Goal: Task Accomplishment & Management: Manage account settings

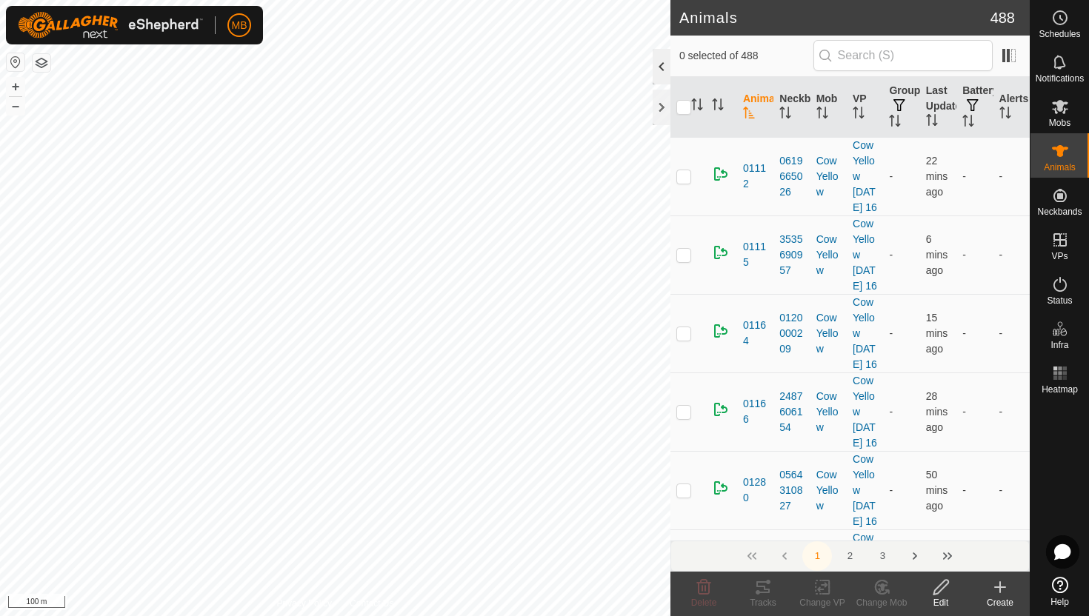
click at [667, 66] on div at bounding box center [662, 67] width 18 height 36
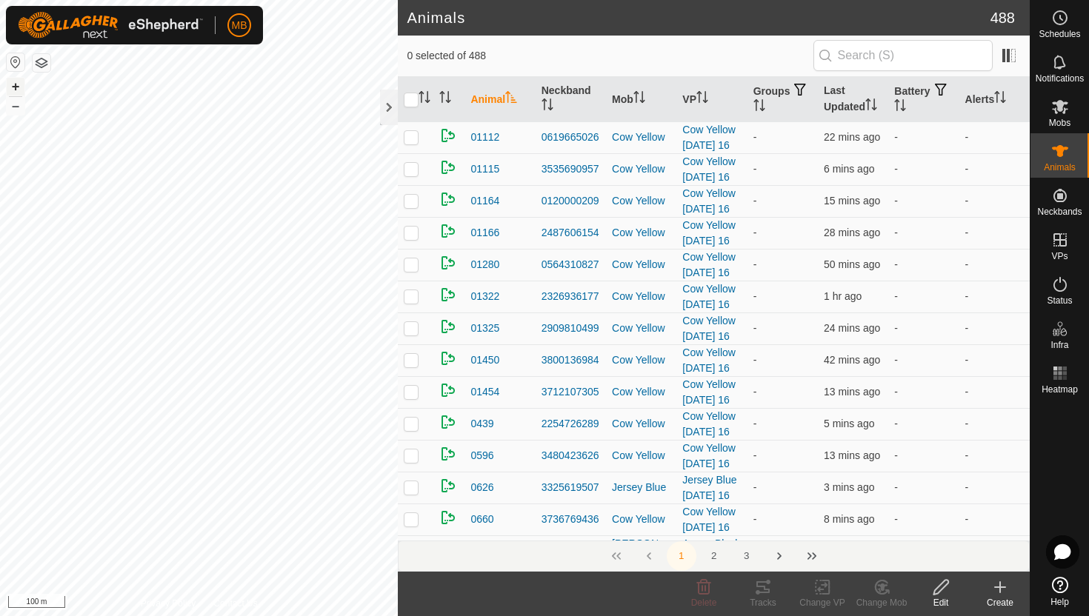
click at [14, 84] on button "+" at bounding box center [16, 87] width 18 height 18
click at [150, 31] on div "MB Schedules Notifications Mobs Animals Neckbands VPs Status Infra Heatmap Help…" at bounding box center [544, 308] width 1089 height 616
click at [906, 107] on icon "Activate to sort" at bounding box center [900, 105] width 12 height 12
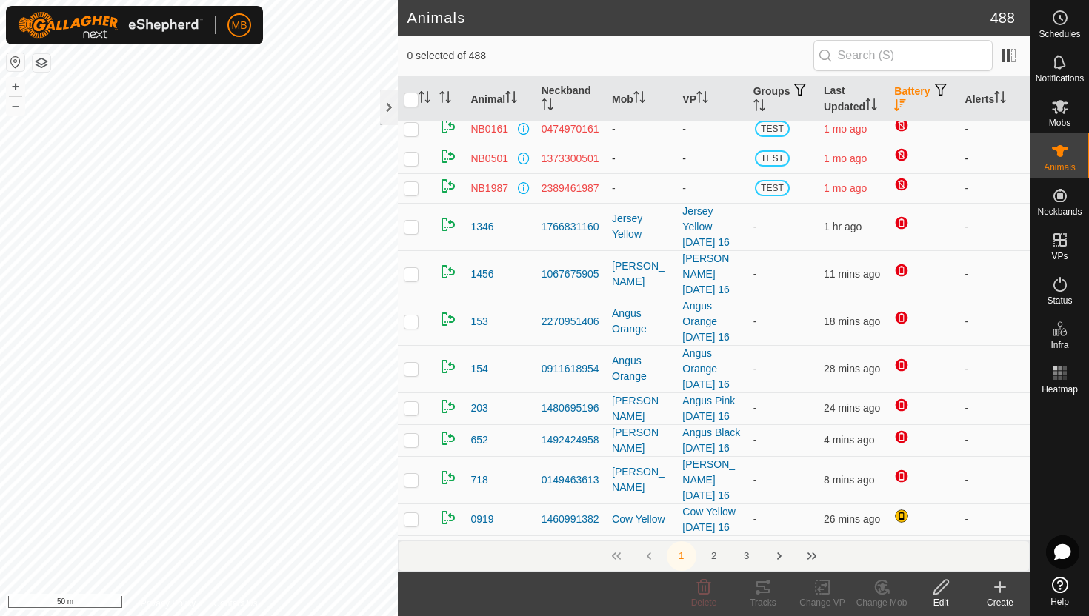
scroll to position [52, 0]
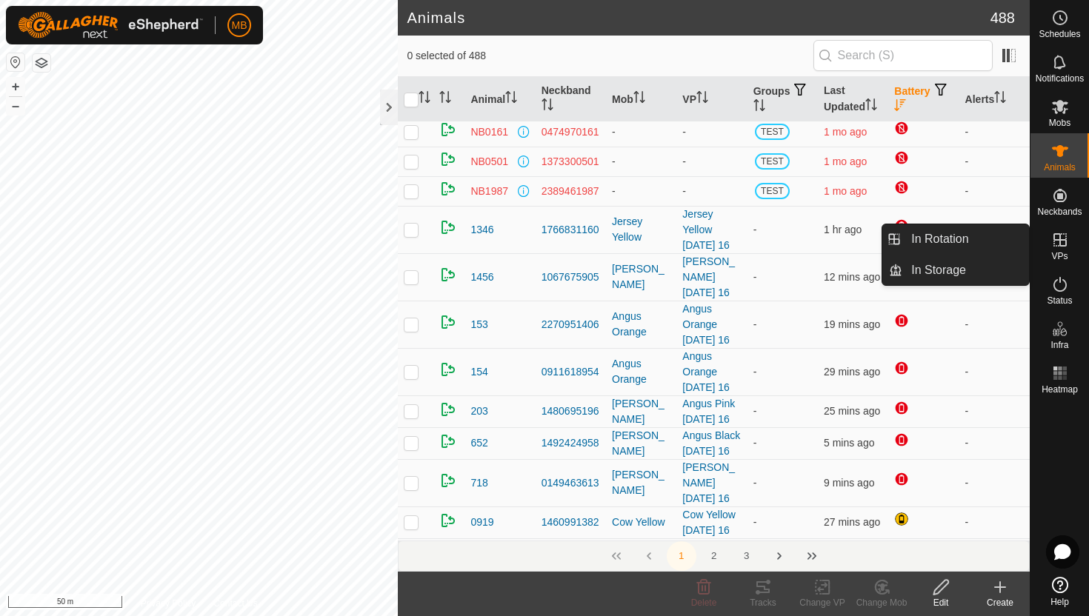
click at [1060, 241] on icon at bounding box center [1060, 239] width 13 height 13
click at [1006, 239] on link "In Rotation" at bounding box center [965, 240] width 127 height 30
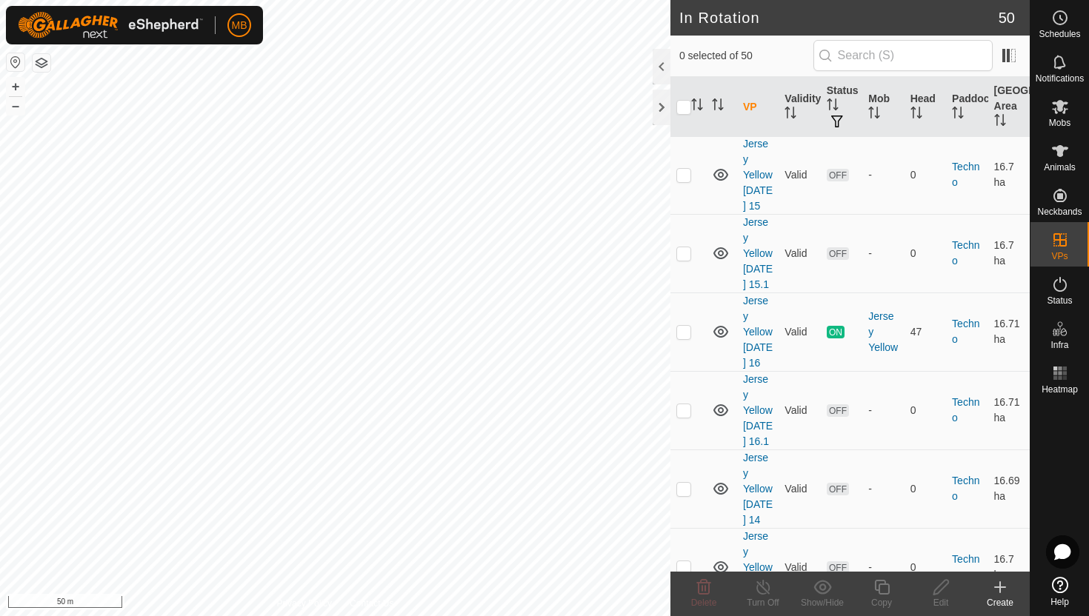
scroll to position [2461, 0]
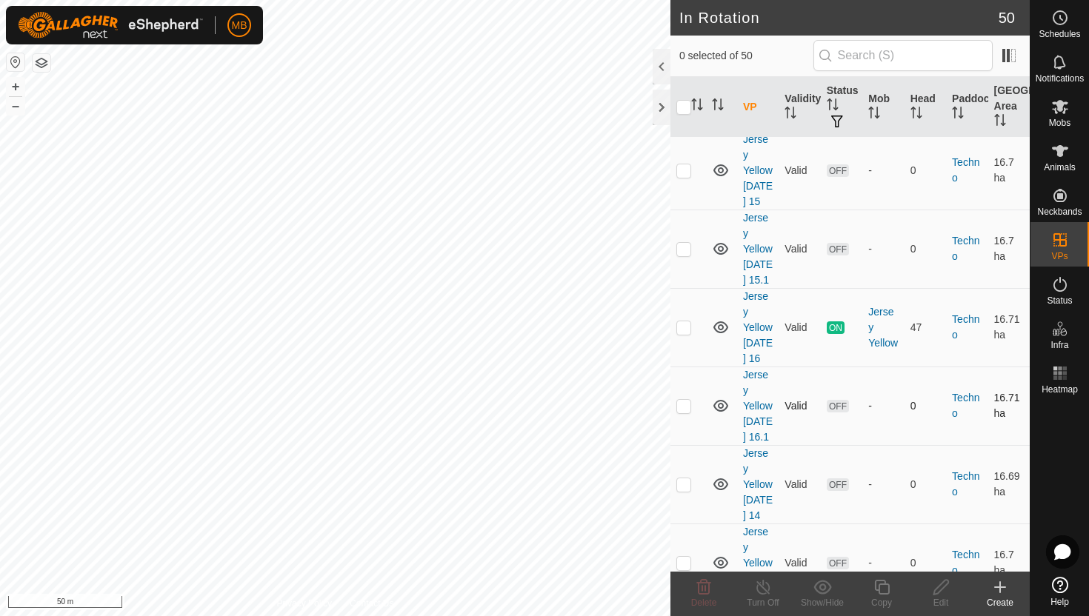
click at [685, 412] on p-checkbox at bounding box center [683, 406] width 15 height 12
click at [682, 412] on p-checkbox at bounding box center [683, 406] width 15 height 12
checkbox input "false"
click at [662, 69] on div at bounding box center [662, 67] width 18 height 36
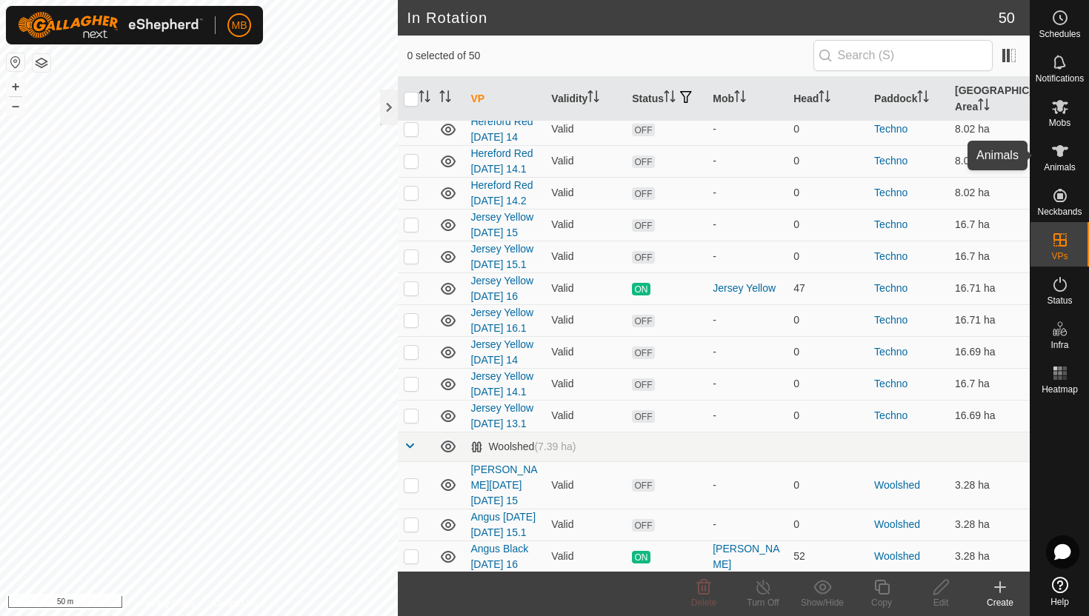
click at [1060, 151] on icon at bounding box center [1060, 151] width 16 height 12
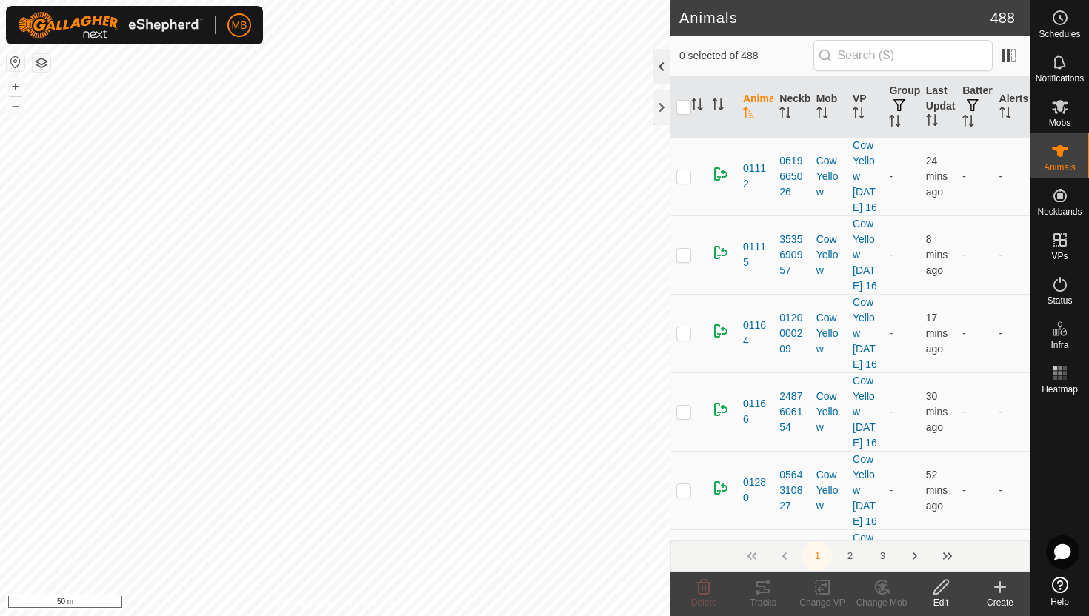
click at [662, 73] on div at bounding box center [662, 67] width 18 height 36
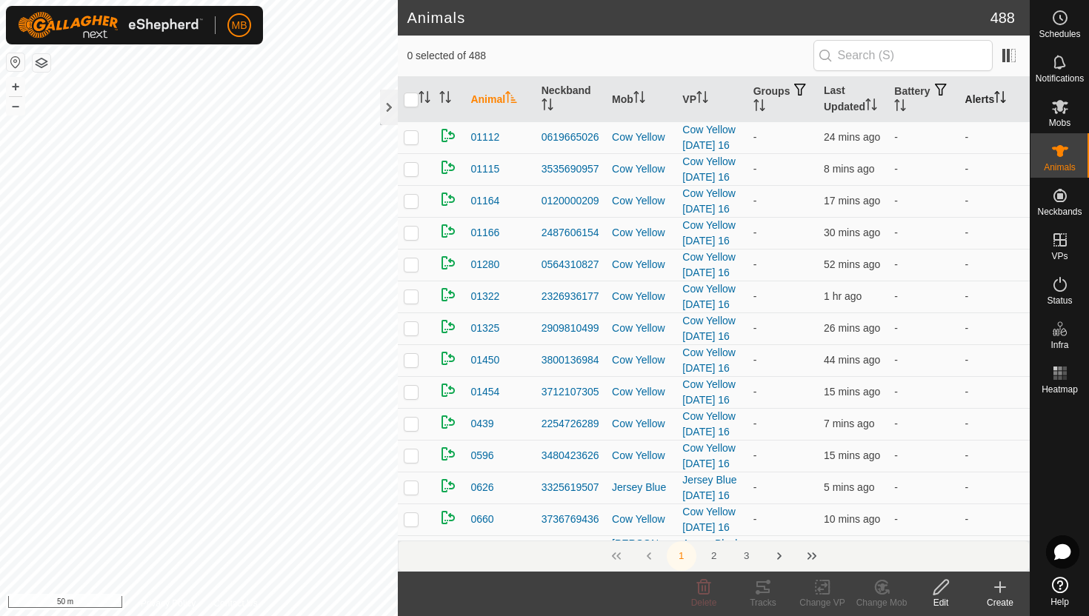
click at [1002, 100] on icon "Activate to sort" at bounding box center [1000, 97] width 12 height 12
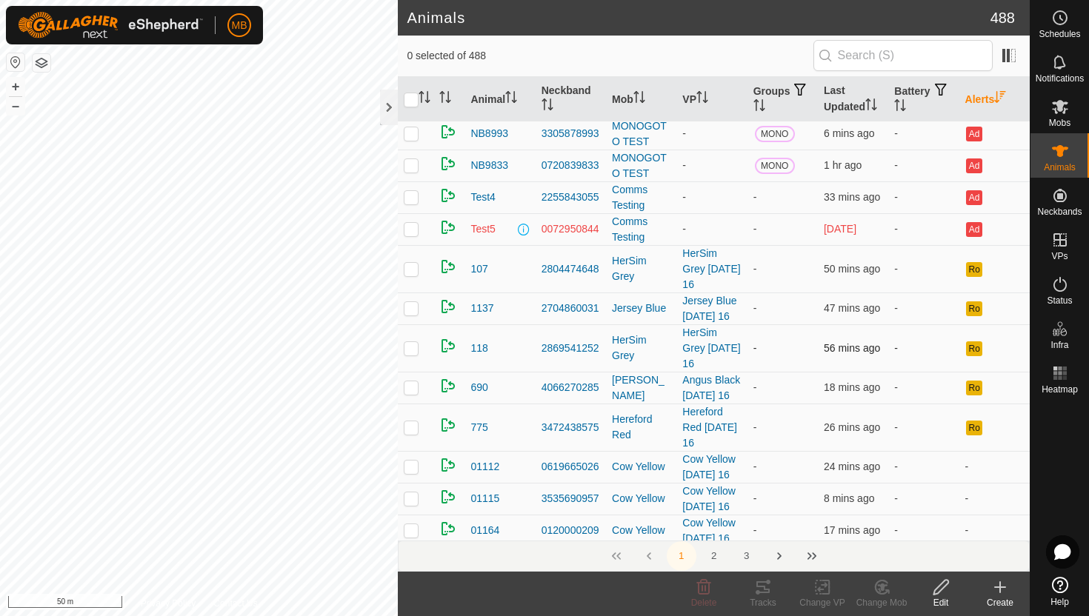
scroll to position [96, 0]
click at [18, 109] on button "–" at bounding box center [16, 106] width 18 height 18
click at [17, 105] on button "–" at bounding box center [16, 106] width 18 height 18
click at [385, 111] on div at bounding box center [389, 108] width 18 height 36
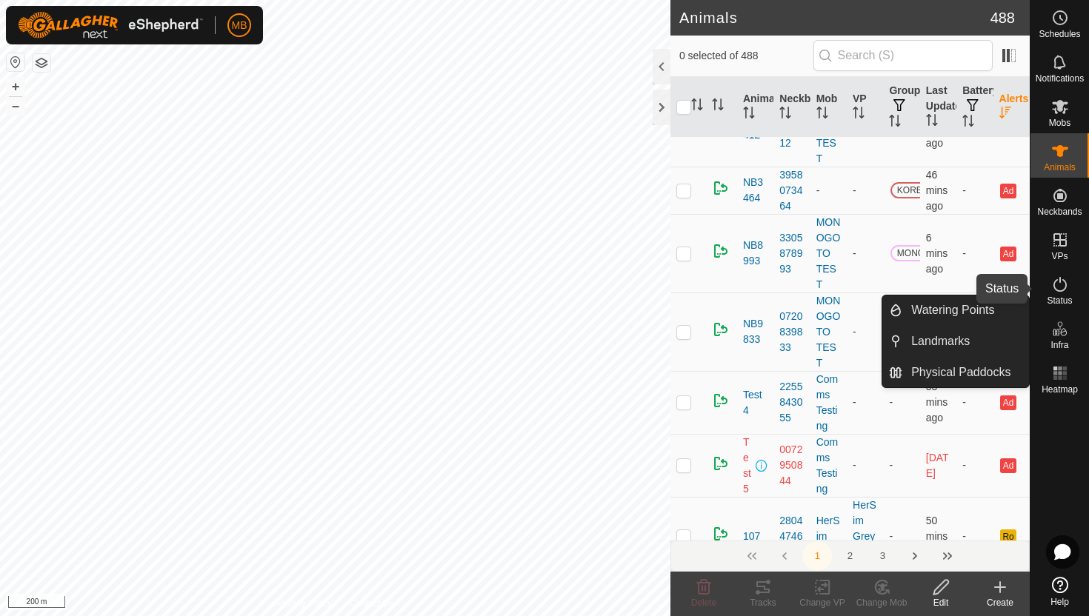
click at [1057, 286] on icon at bounding box center [1060, 285] width 18 height 18
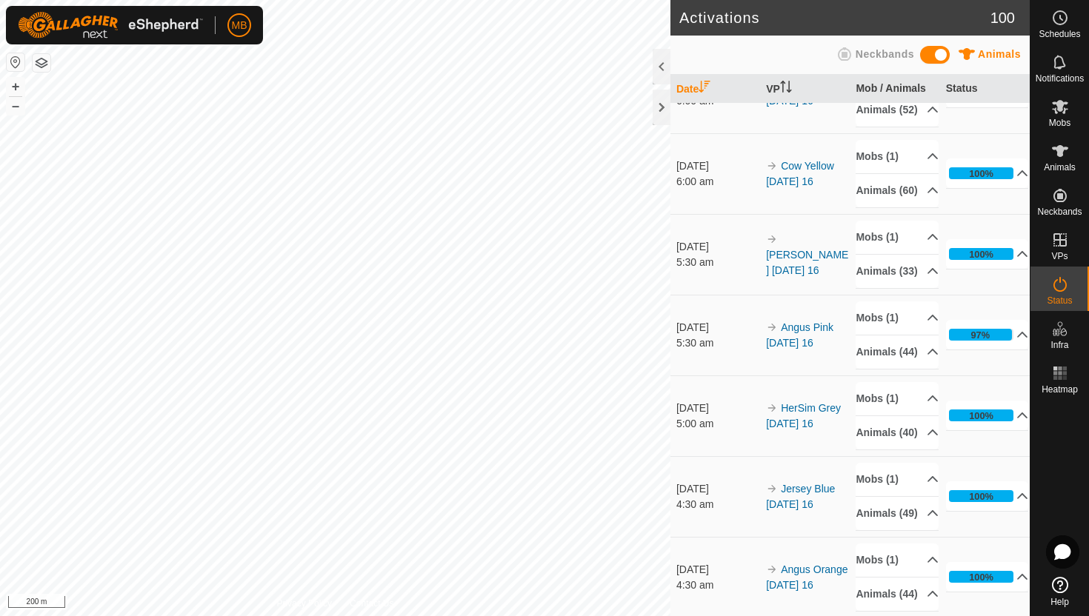
scroll to position [137, 0]
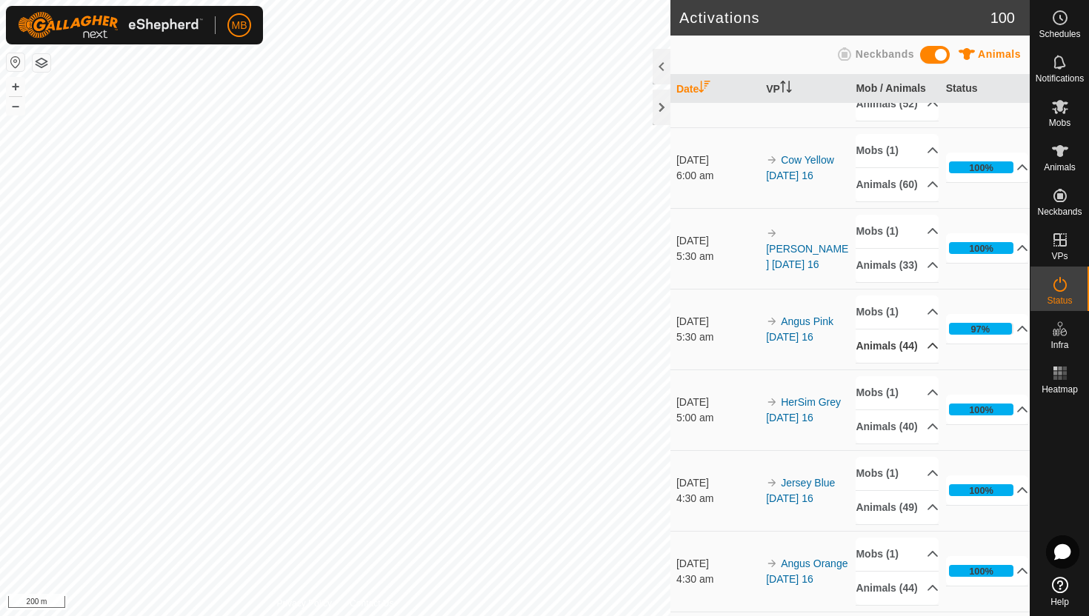
click at [926, 363] on p-accordion-header "Animals (44)" at bounding box center [897, 346] width 83 height 33
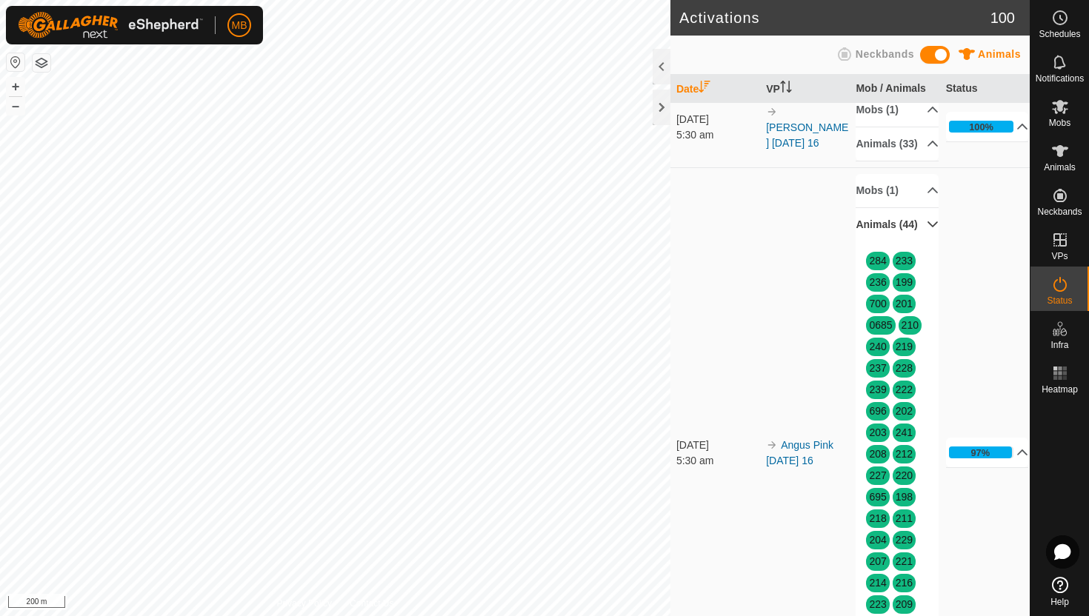
scroll to position [227, 0]
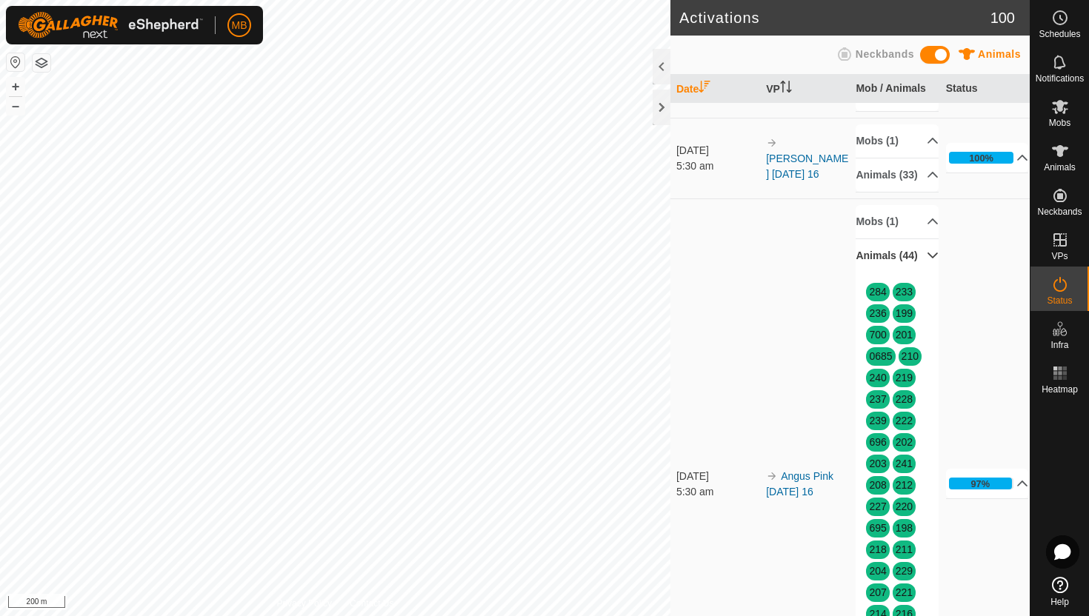
click at [925, 273] on p-accordion-header "Animals (44)" at bounding box center [897, 255] width 83 height 33
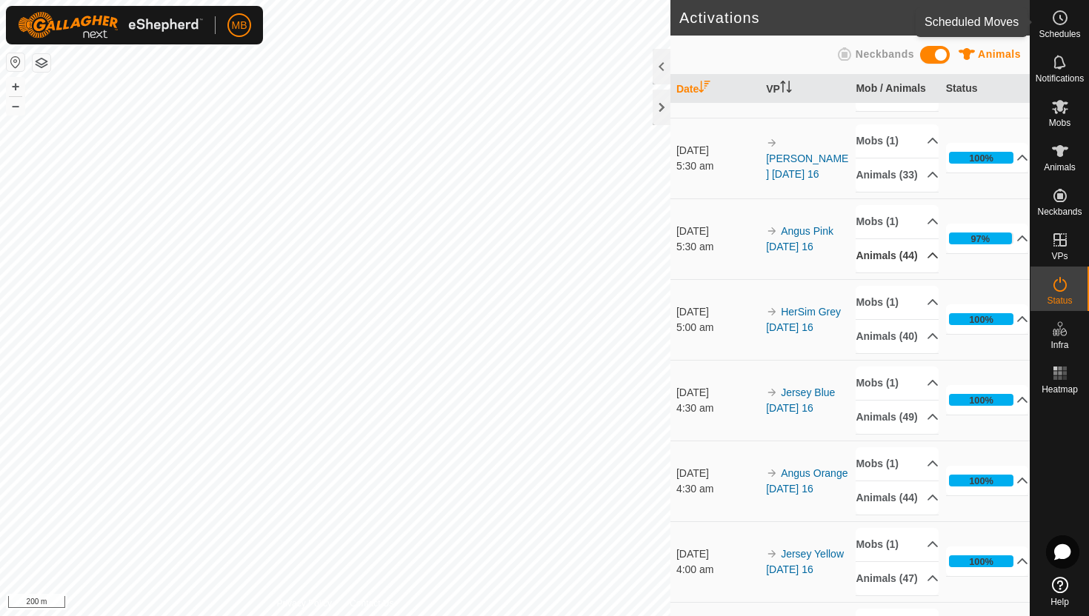
click at [1063, 17] on icon at bounding box center [1060, 18] width 18 height 18
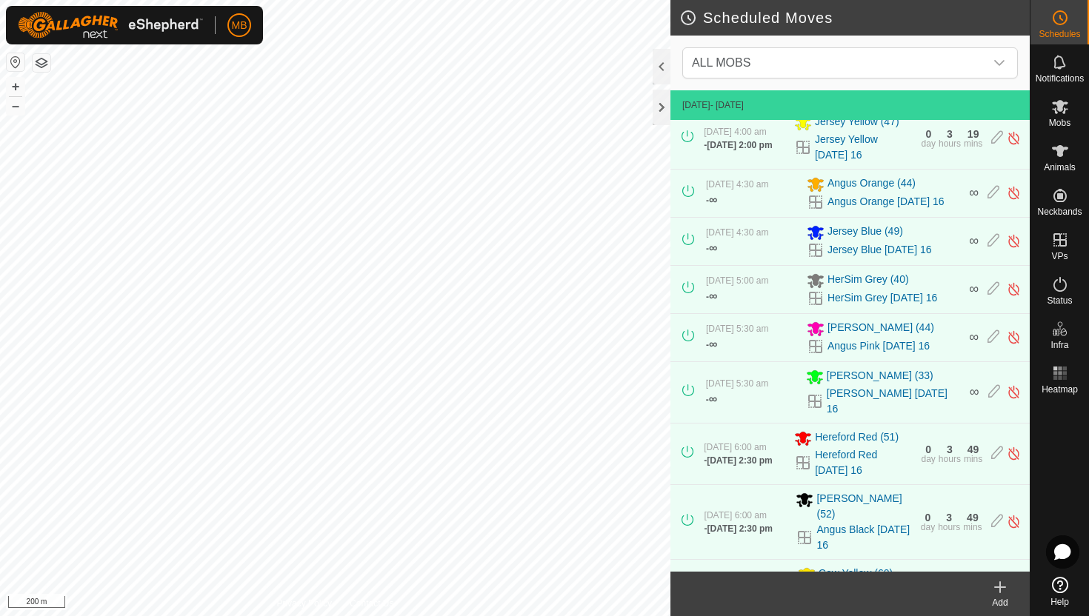
scroll to position [293, 0]
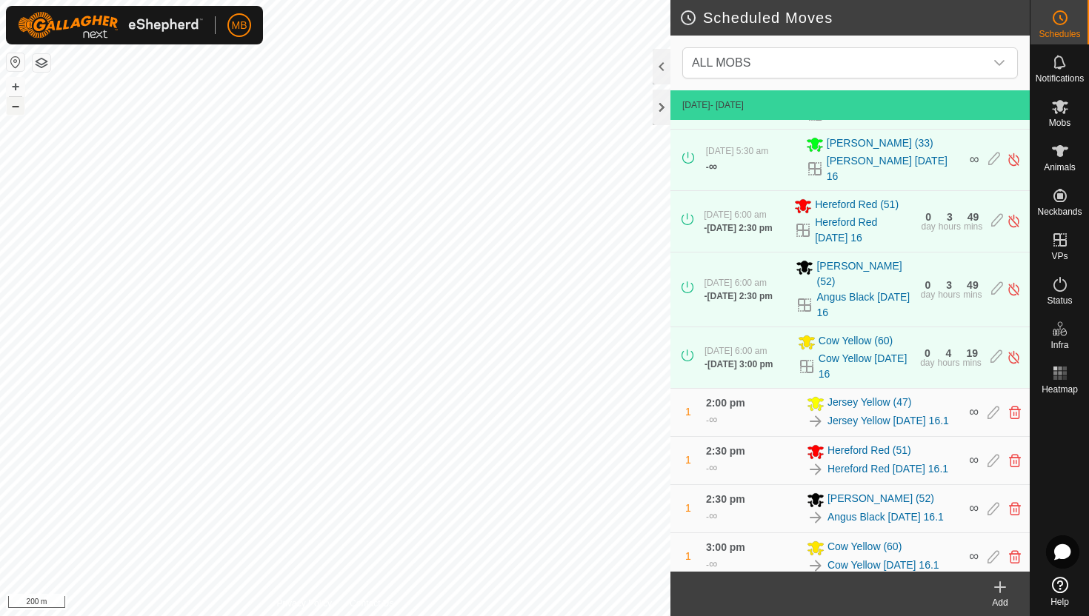
click at [9, 107] on button "–" at bounding box center [16, 106] width 18 height 18
click at [991, 406] on icon at bounding box center [994, 412] width 12 height 13
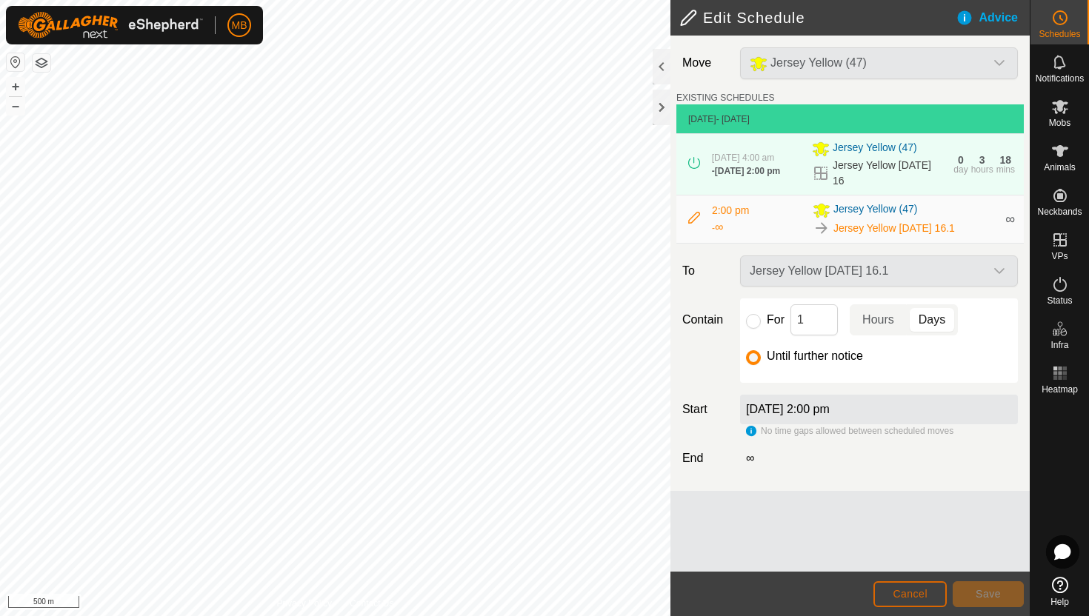
click at [914, 593] on span "Cancel" at bounding box center [910, 594] width 35 height 12
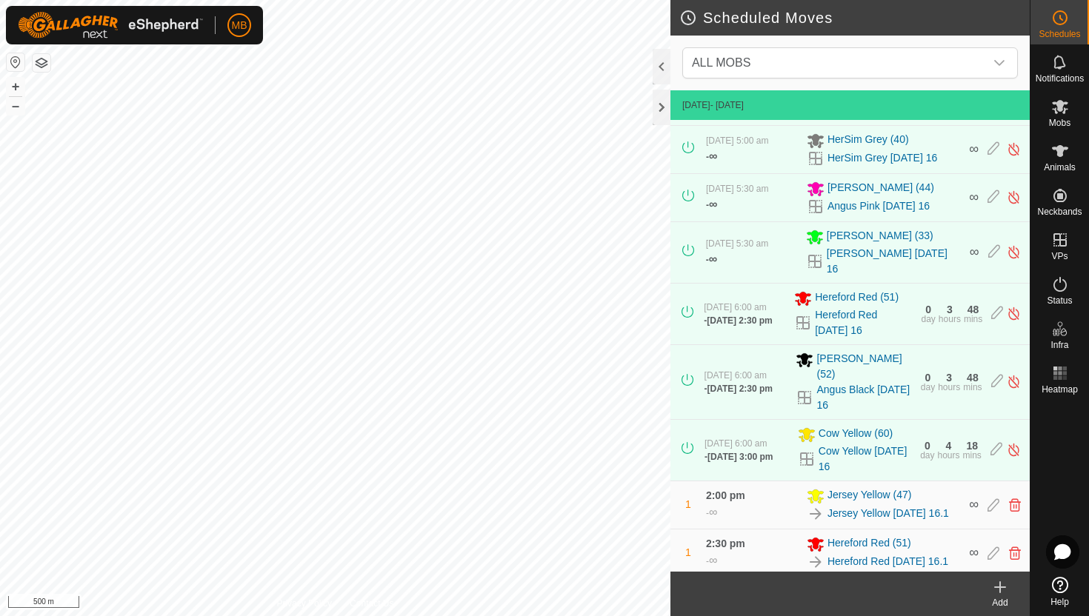
scroll to position [293, 0]
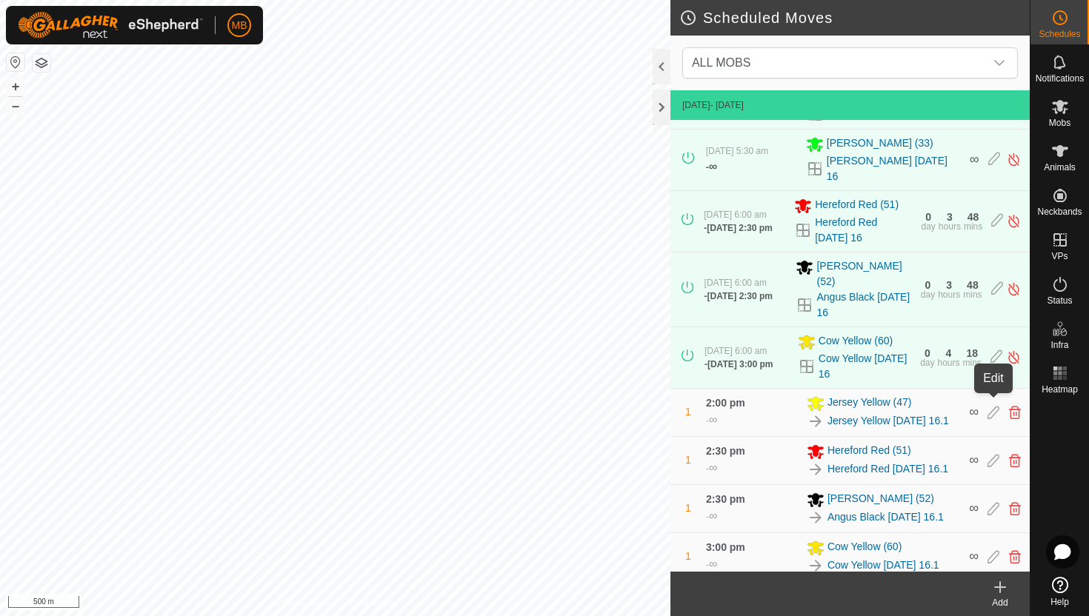
click at [992, 406] on icon at bounding box center [994, 412] width 12 height 13
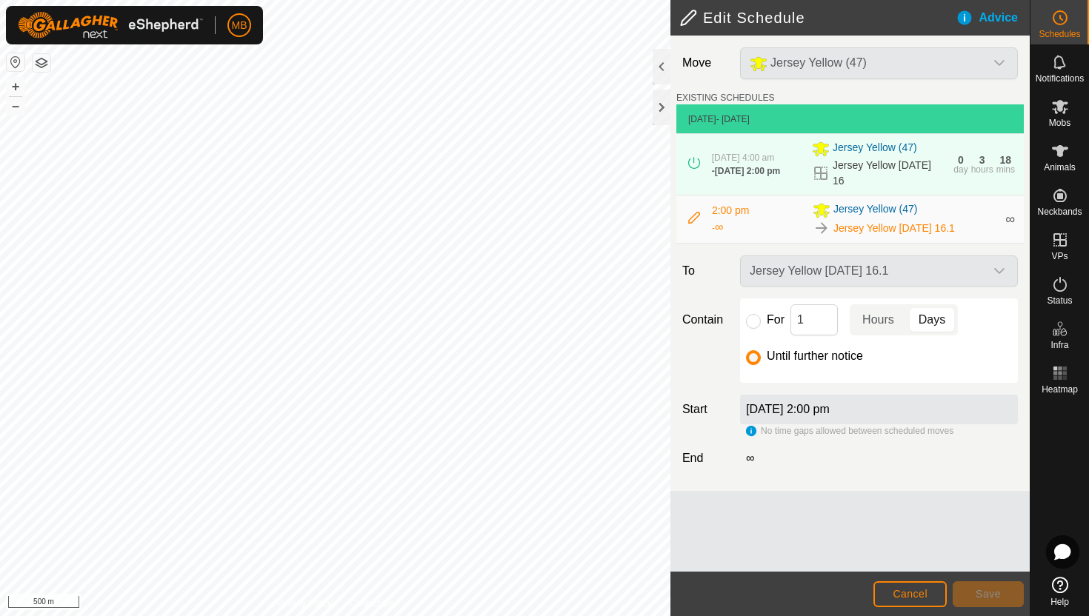
click at [999, 271] on div "Jersey Yellow [DATE] 16.1" at bounding box center [879, 271] width 290 height 31
click at [979, 273] on div "Jersey Yellow [DATE] 16.1" at bounding box center [879, 271] width 290 height 31
click at [691, 216] on icon at bounding box center [694, 218] width 12 height 12
click at [942, 222] on span "Jersey Yellow [DATE] 16.1" at bounding box center [895, 229] width 122 height 16
click at [1062, 104] on icon at bounding box center [1060, 107] width 16 height 14
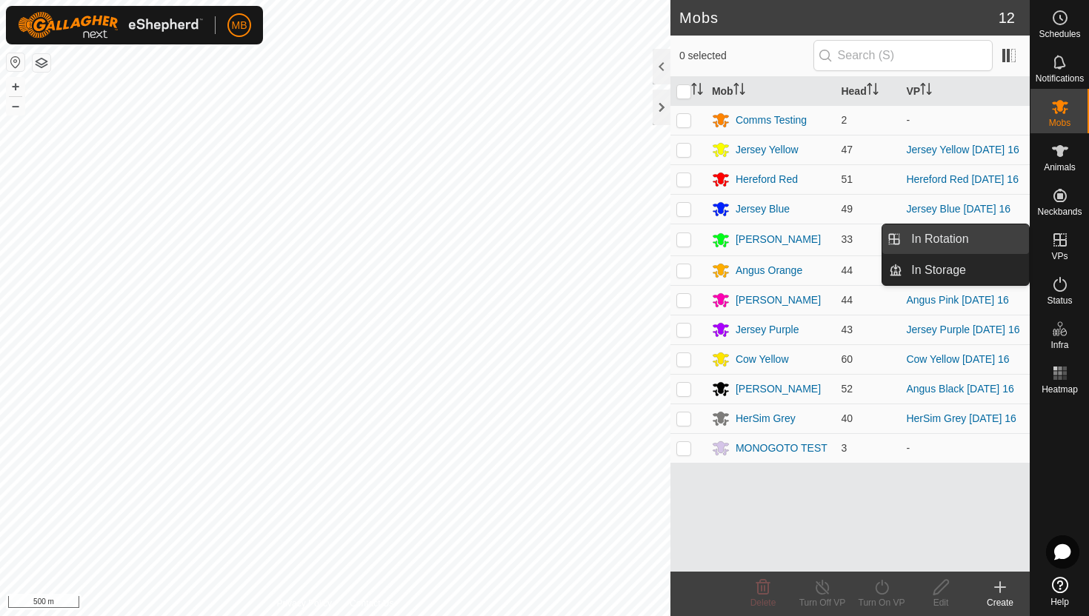
click at [994, 238] on link "In Rotation" at bounding box center [965, 240] width 127 height 30
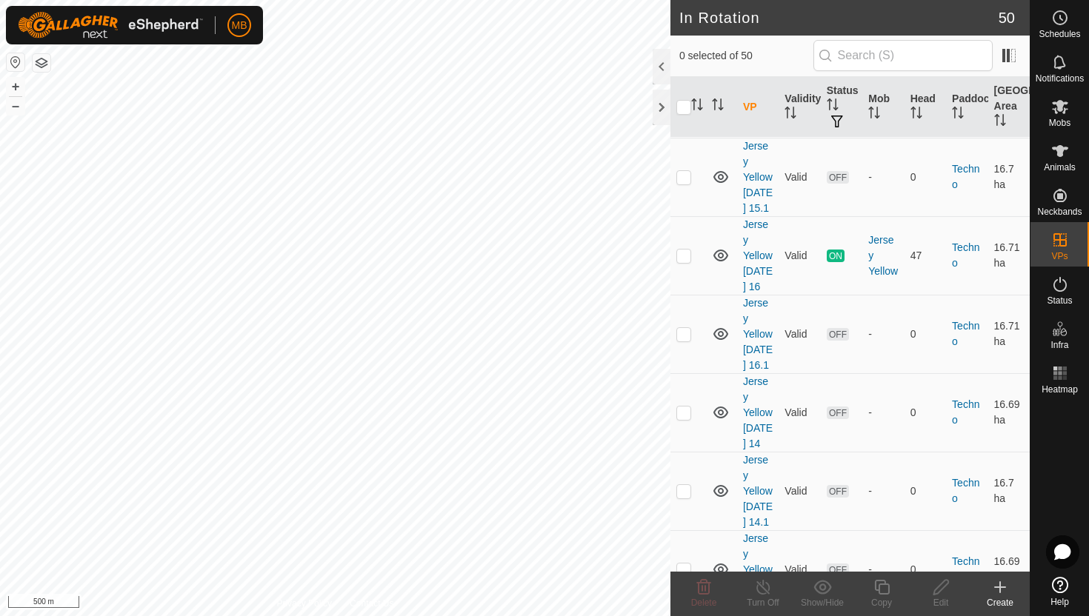
scroll to position [2535, 0]
click at [682, 337] on p-checkbox at bounding box center [683, 331] width 15 height 12
checkbox input "true"
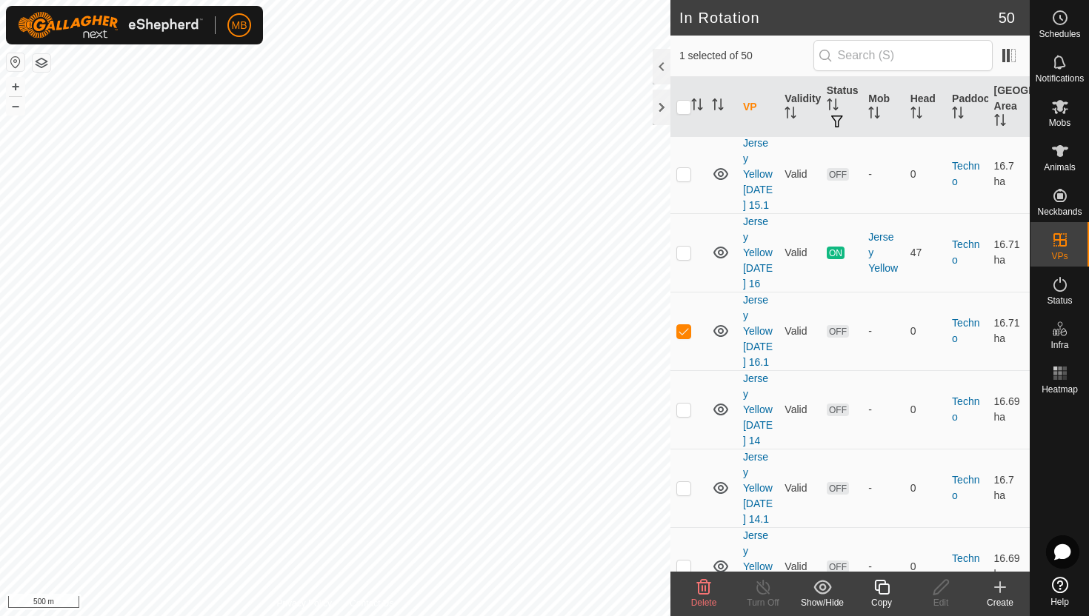
click at [882, 588] on icon at bounding box center [882, 588] width 19 height 18
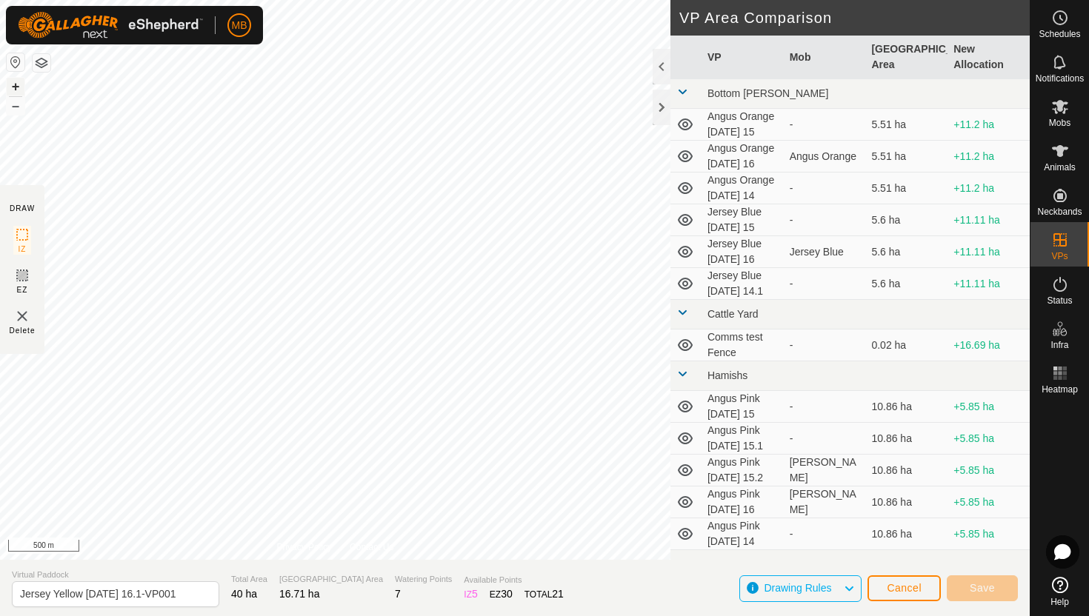
click at [16, 88] on button "+" at bounding box center [16, 87] width 18 height 18
click at [16, 82] on button "+" at bounding box center [16, 87] width 18 height 18
click at [12, 83] on button "+" at bounding box center [16, 87] width 18 height 18
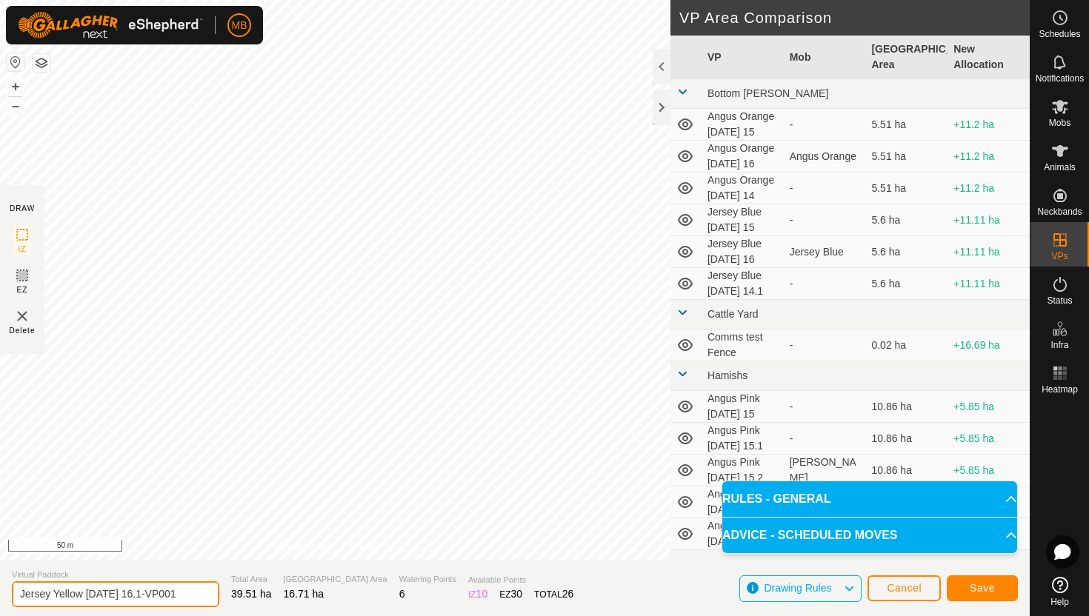
click at [187, 593] on input "Jersey Yellow Saturday 16.1-VP001" at bounding box center [115, 595] width 207 height 26
type input "Jersey Yellow [DATE] 16.2"
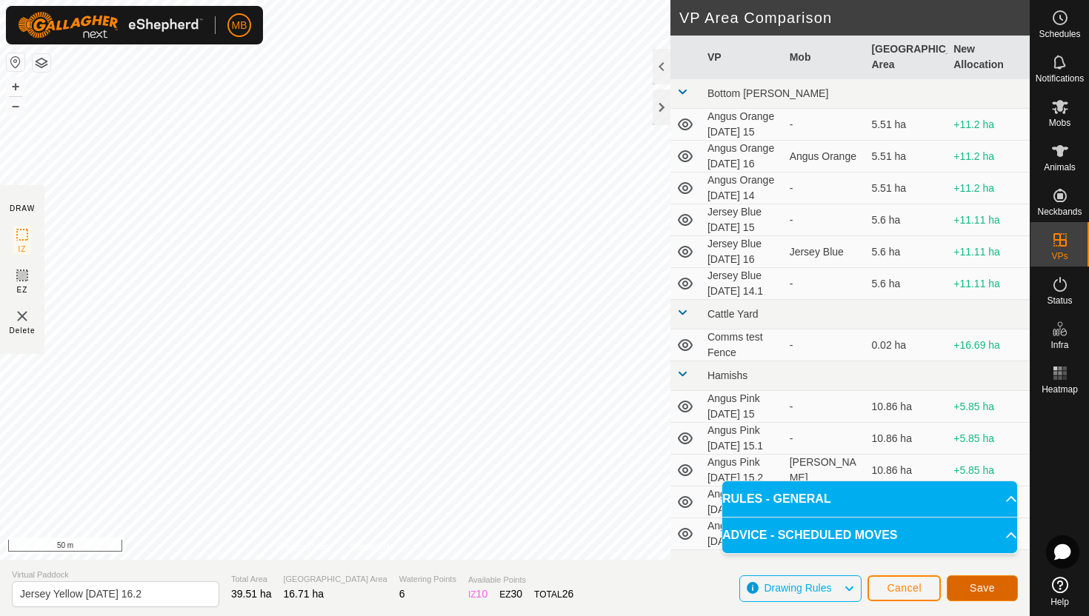
click at [987, 589] on span "Save" at bounding box center [982, 588] width 25 height 12
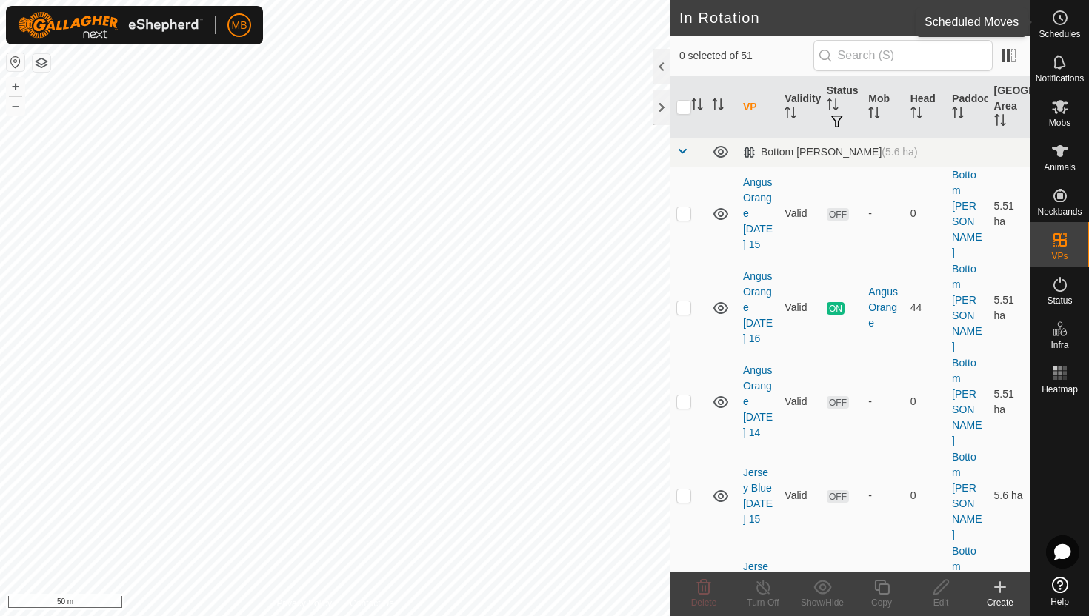
click at [1059, 21] on icon at bounding box center [1060, 18] width 18 height 18
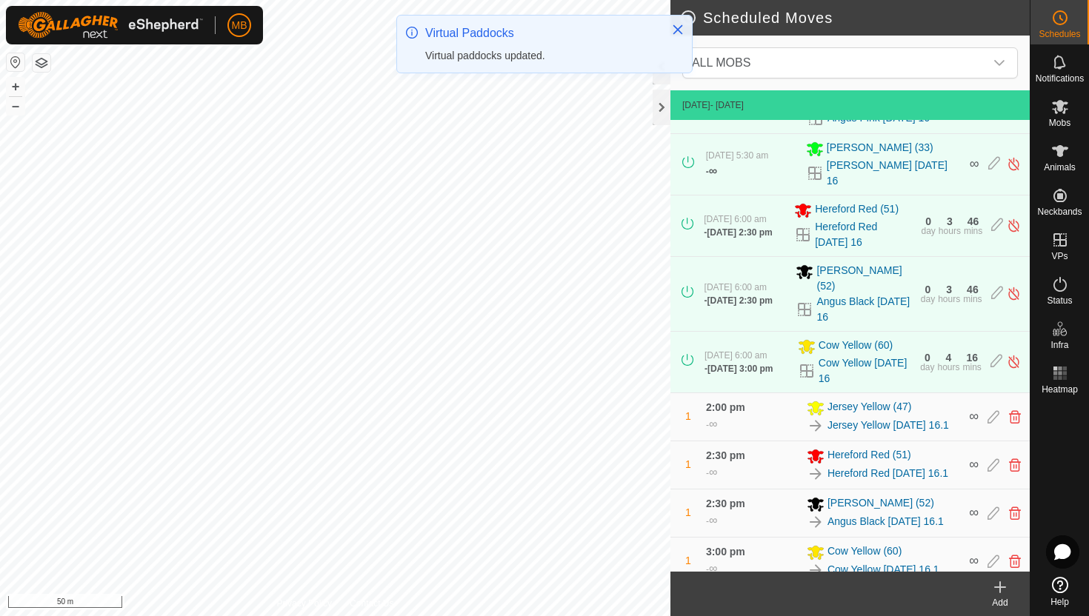
scroll to position [293, 0]
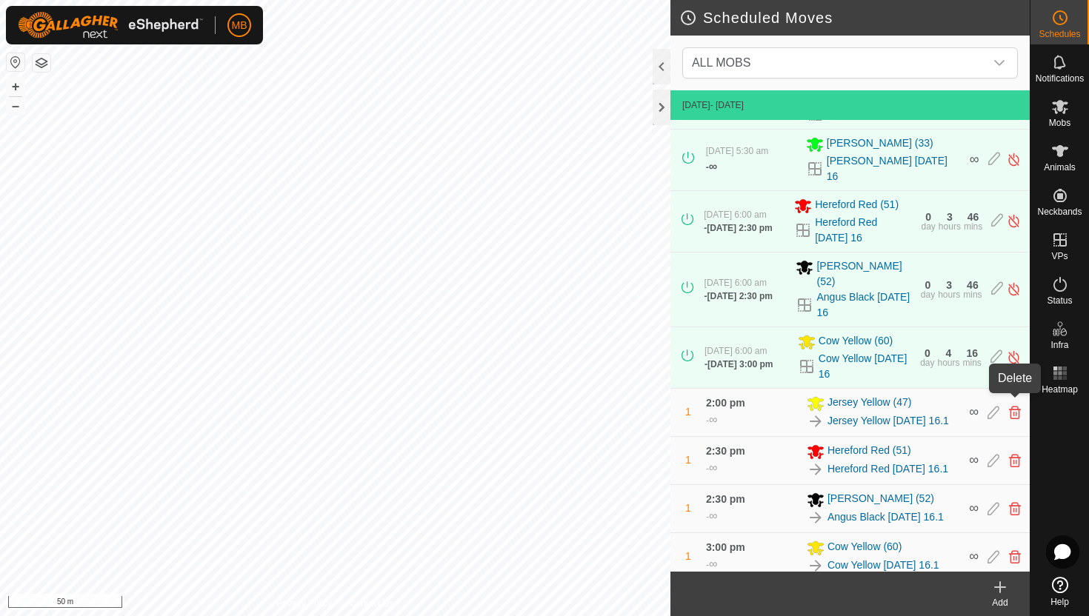
click at [1015, 406] on icon at bounding box center [1015, 412] width 12 height 13
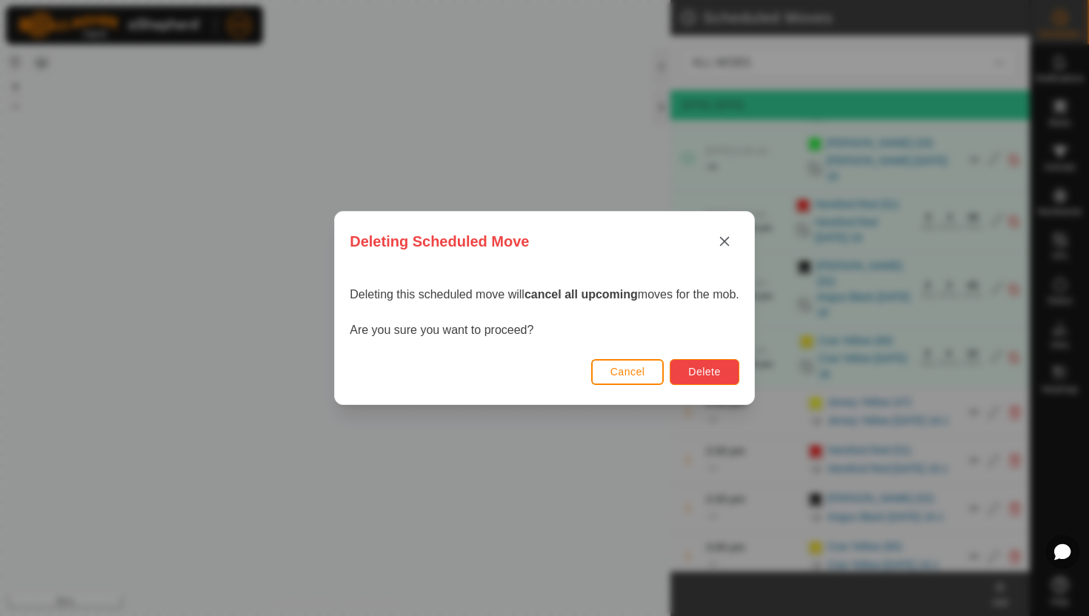
click at [720, 375] on span "Delete" at bounding box center [704, 372] width 32 height 12
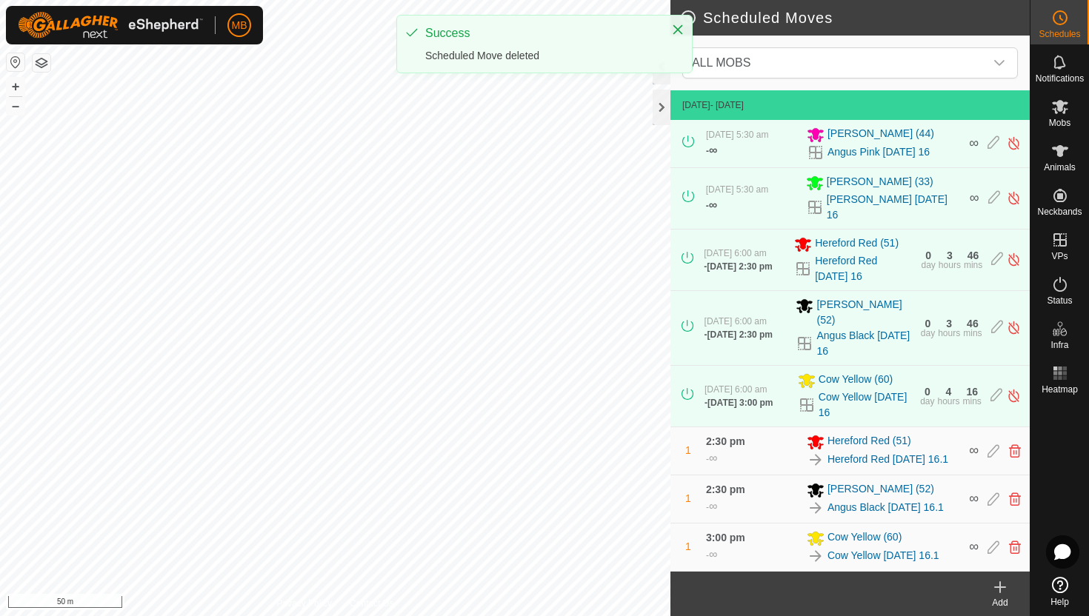
scroll to position [245, 0]
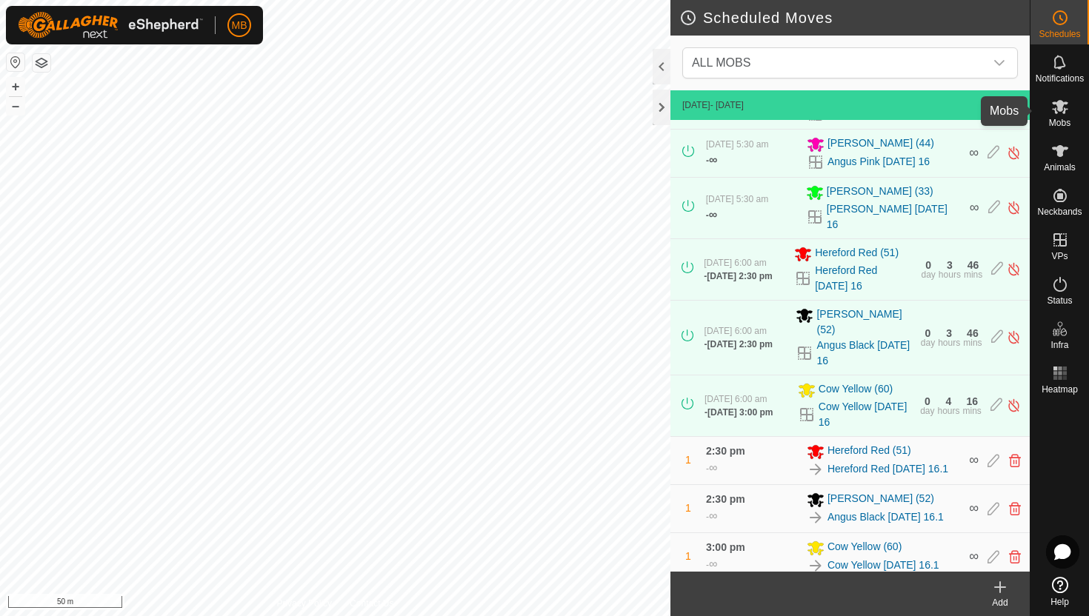
click at [1058, 104] on icon at bounding box center [1060, 107] width 16 height 14
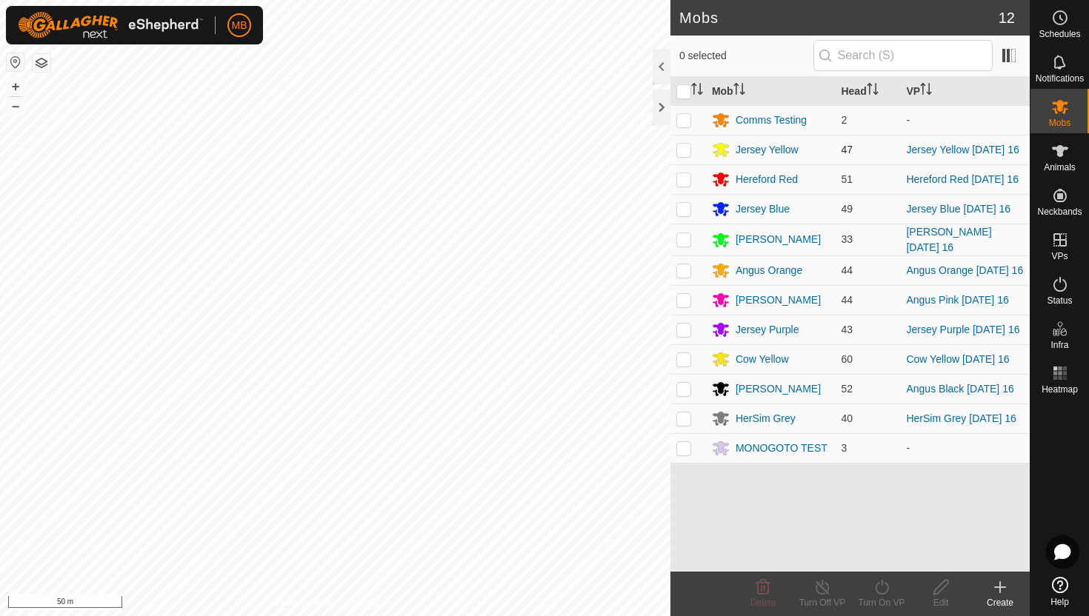
click at [685, 155] on p-checkbox at bounding box center [683, 150] width 15 height 12
checkbox input "true"
click at [882, 588] on icon at bounding box center [882, 588] width 19 height 18
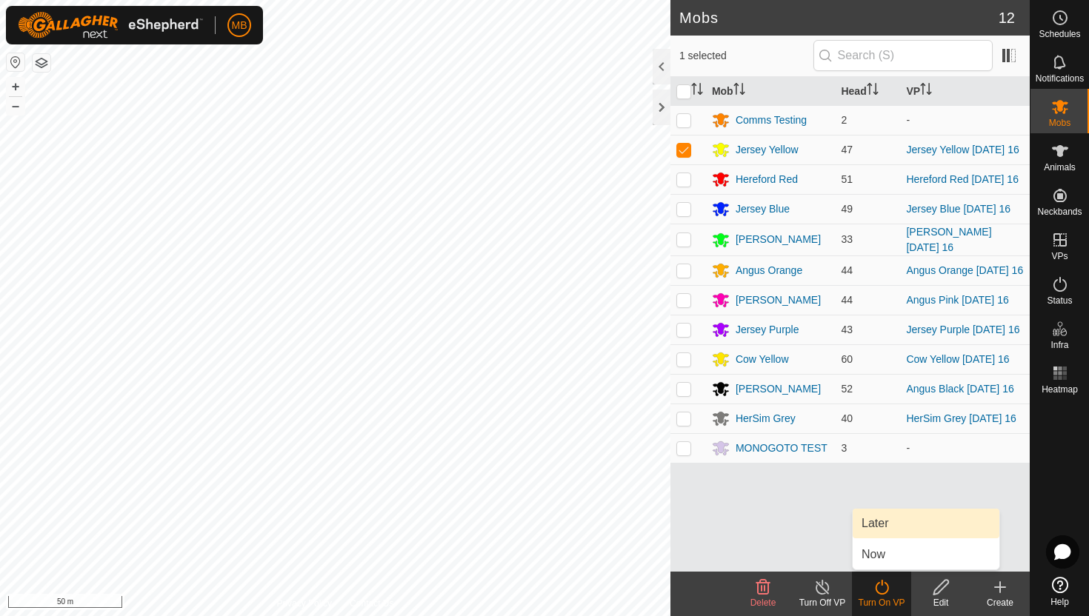
click at [885, 526] on link "Later" at bounding box center [926, 524] width 147 height 30
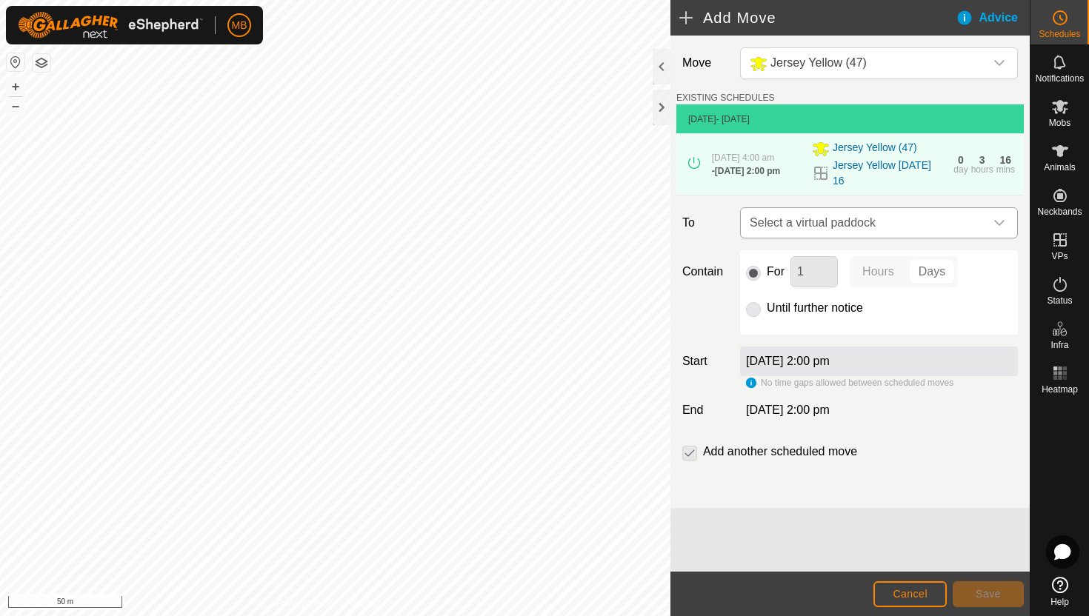
click at [999, 220] on icon "dropdown trigger" at bounding box center [1000, 223] width 12 height 12
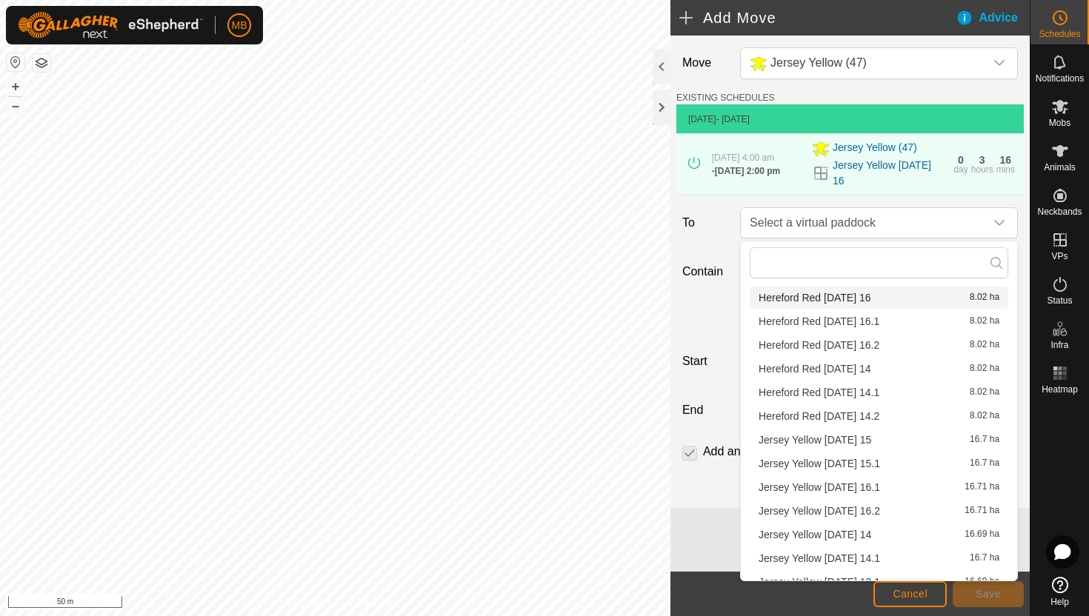
scroll to position [139, 0]
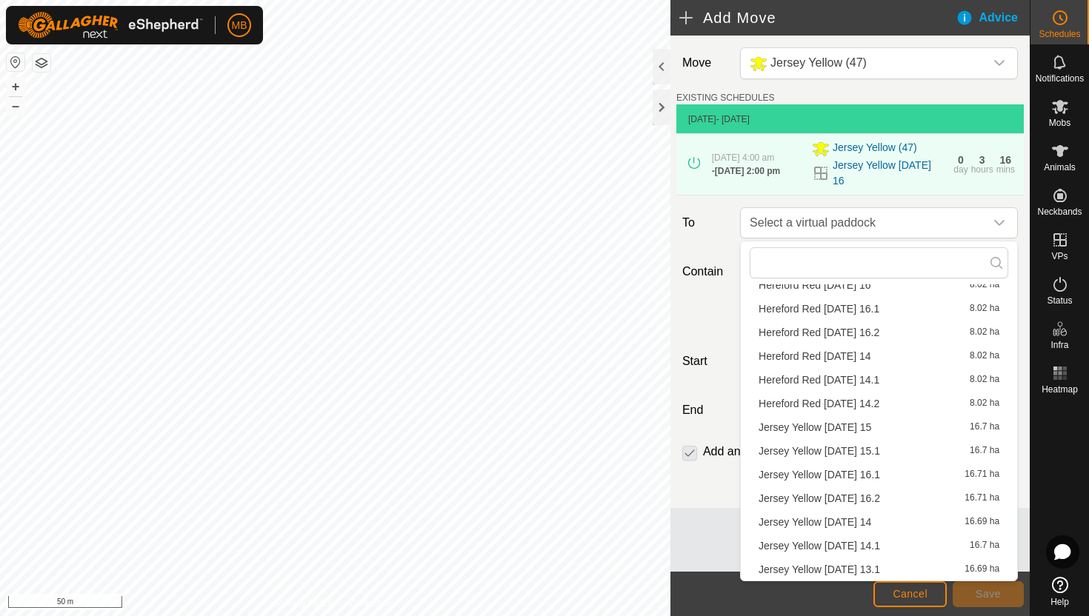
click at [851, 496] on li "Jersey Yellow Saturday 16.2 16.71 ha" at bounding box center [879, 499] width 259 height 22
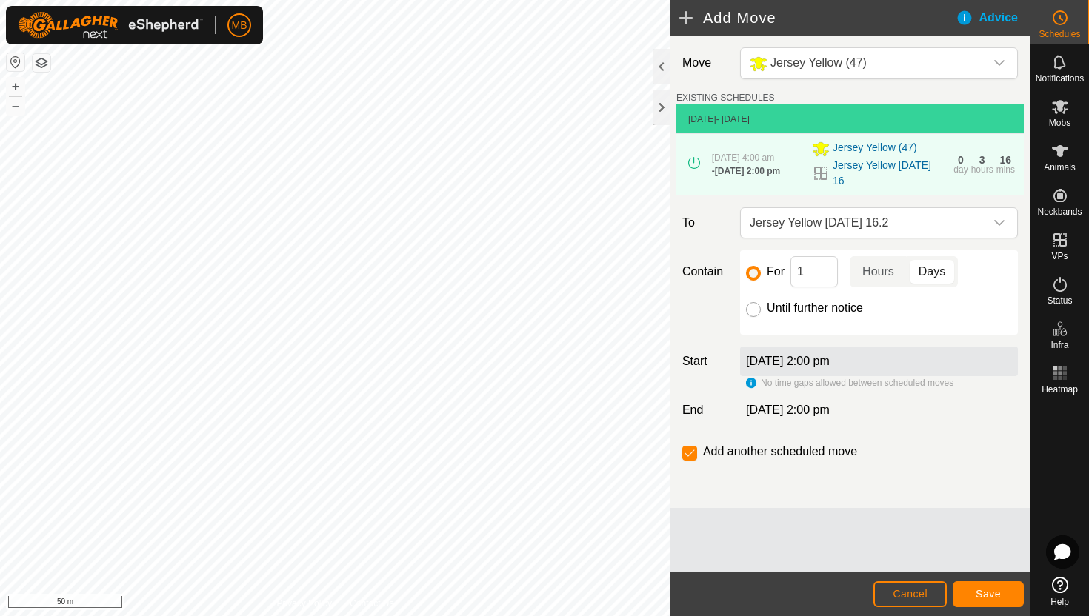
click at [751, 307] on input "Until further notice" at bounding box center [753, 309] width 15 height 15
radio input "true"
checkbox input "false"
click at [985, 590] on span "Save" at bounding box center [988, 594] width 25 height 12
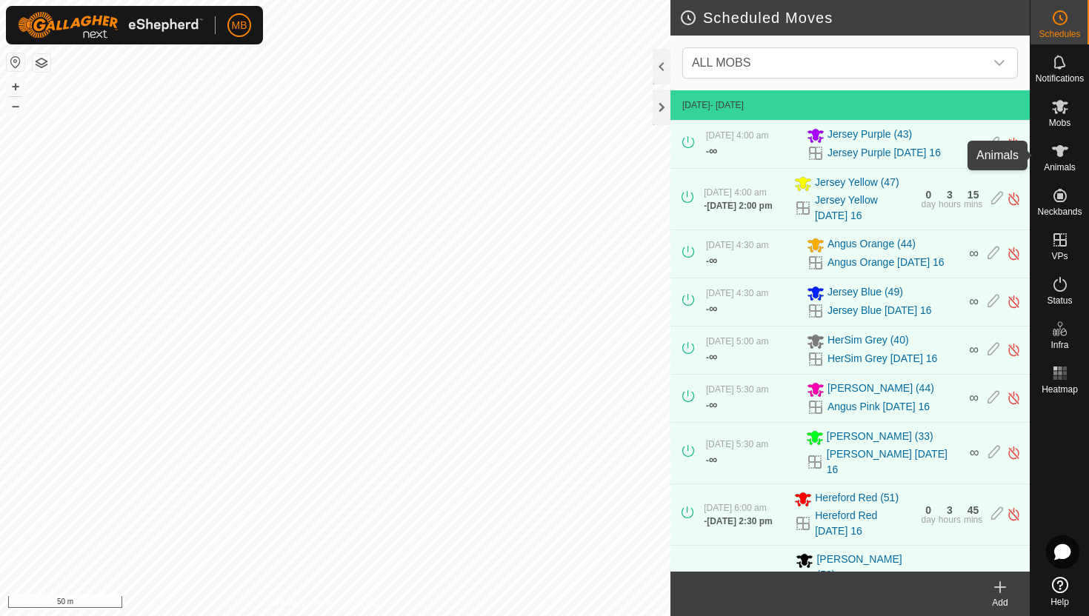
click at [1058, 157] on icon at bounding box center [1060, 151] width 18 height 18
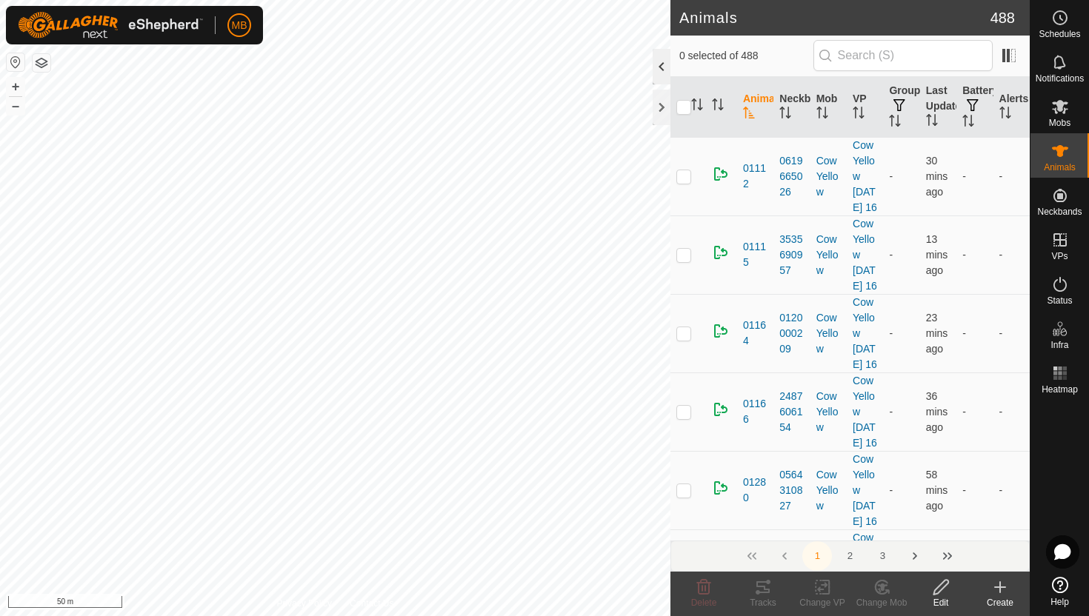
click at [661, 64] on div at bounding box center [662, 67] width 18 height 36
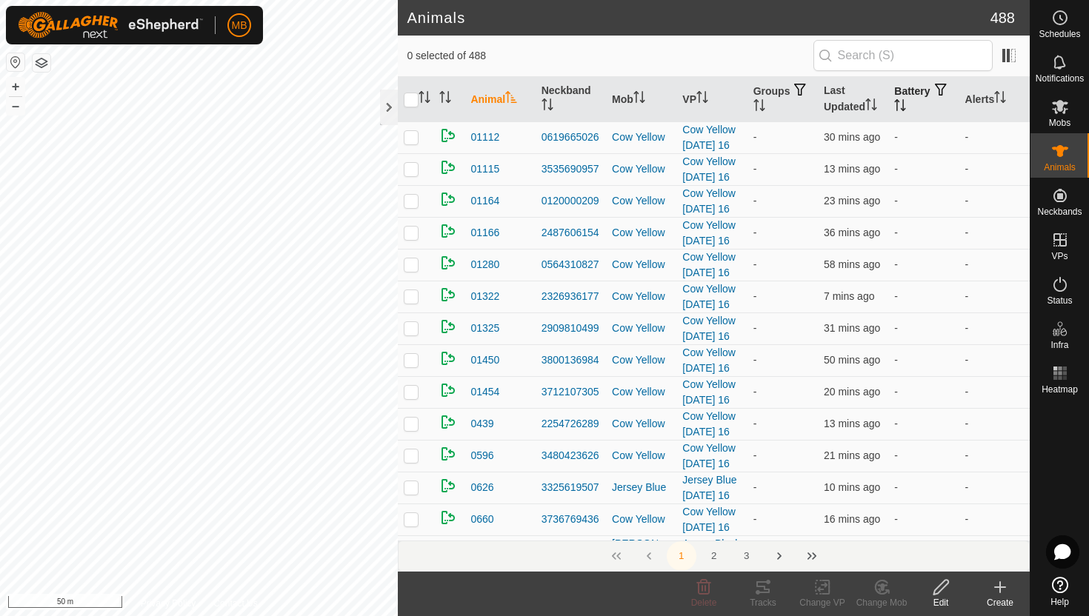
click at [906, 101] on icon "Activate to sort" at bounding box center [900, 105] width 12 height 12
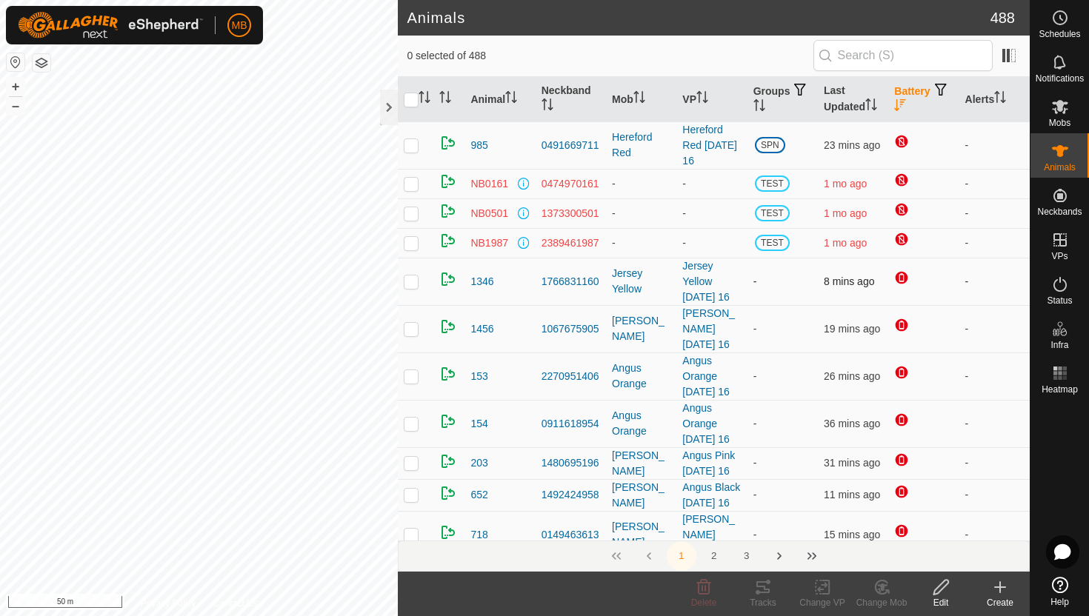
click at [413, 277] on p-checkbox at bounding box center [411, 282] width 15 height 12
checkbox input "false"
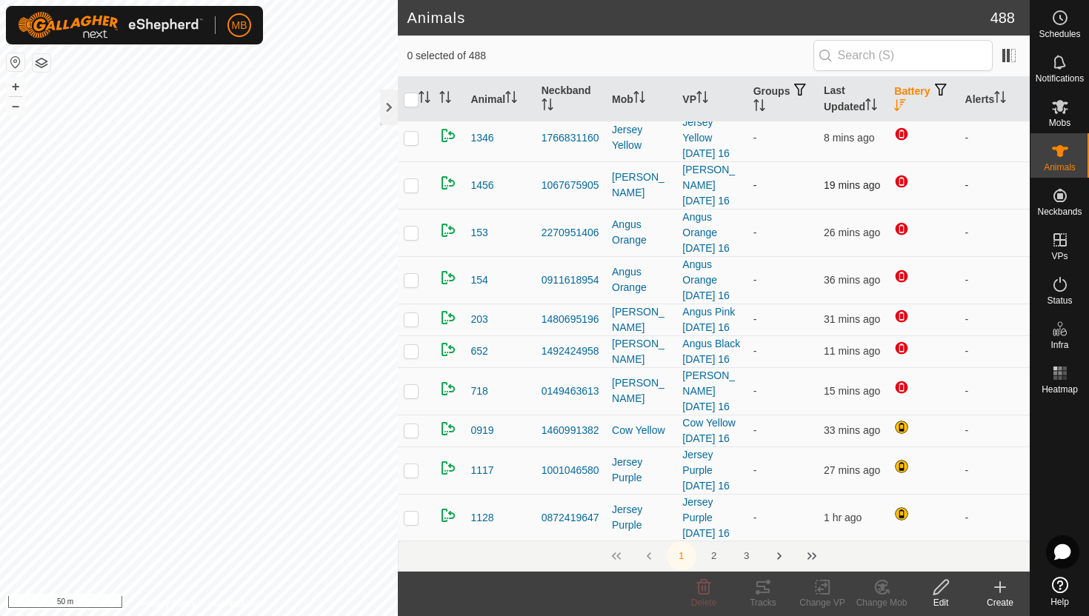
scroll to position [147, 0]
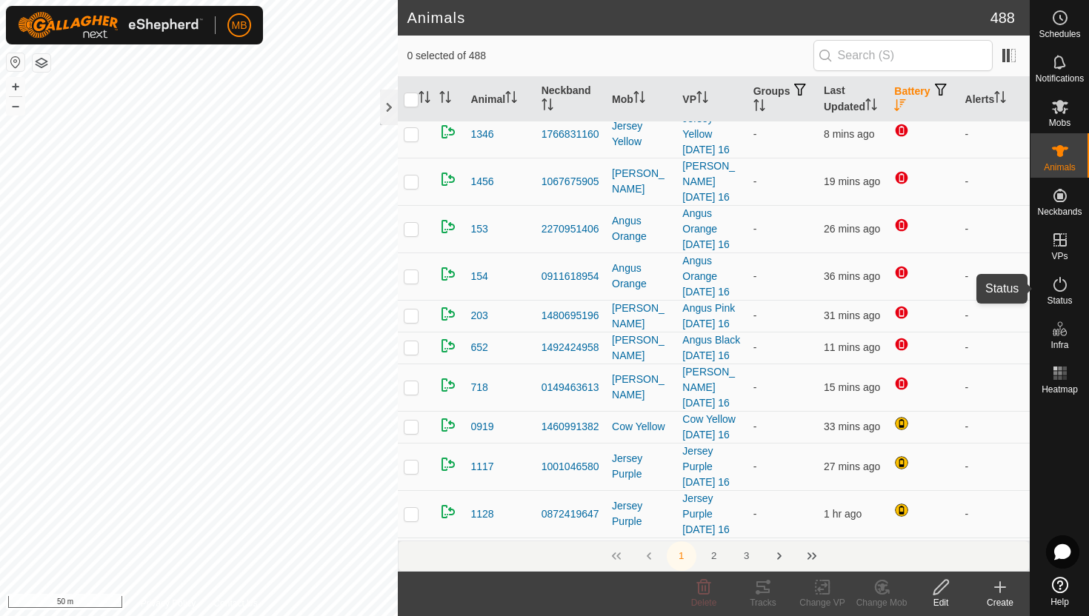
click at [1062, 283] on icon at bounding box center [1060, 285] width 18 height 18
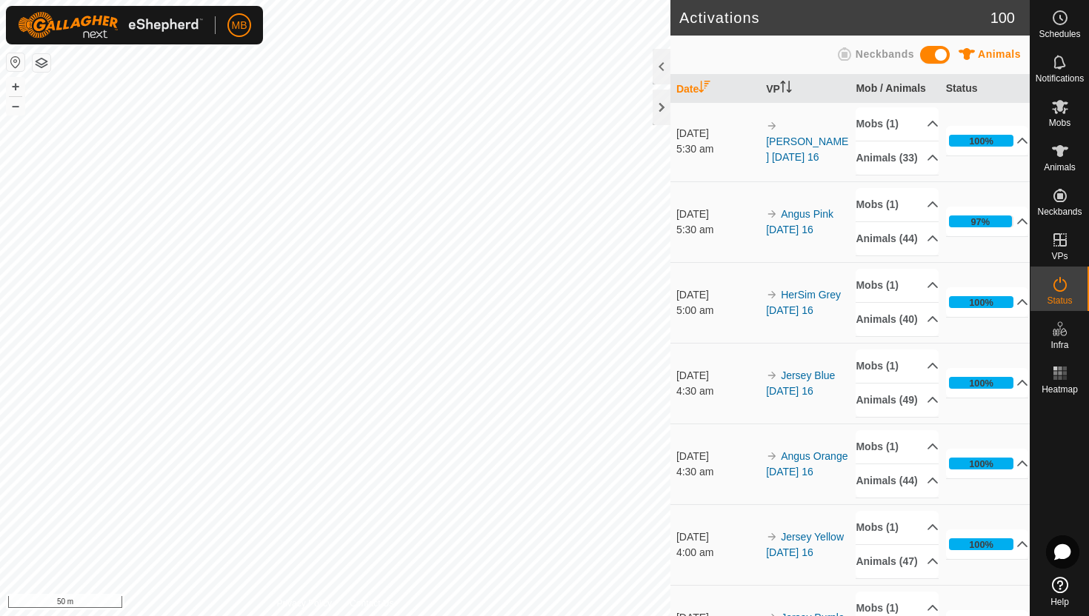
scroll to position [237, 0]
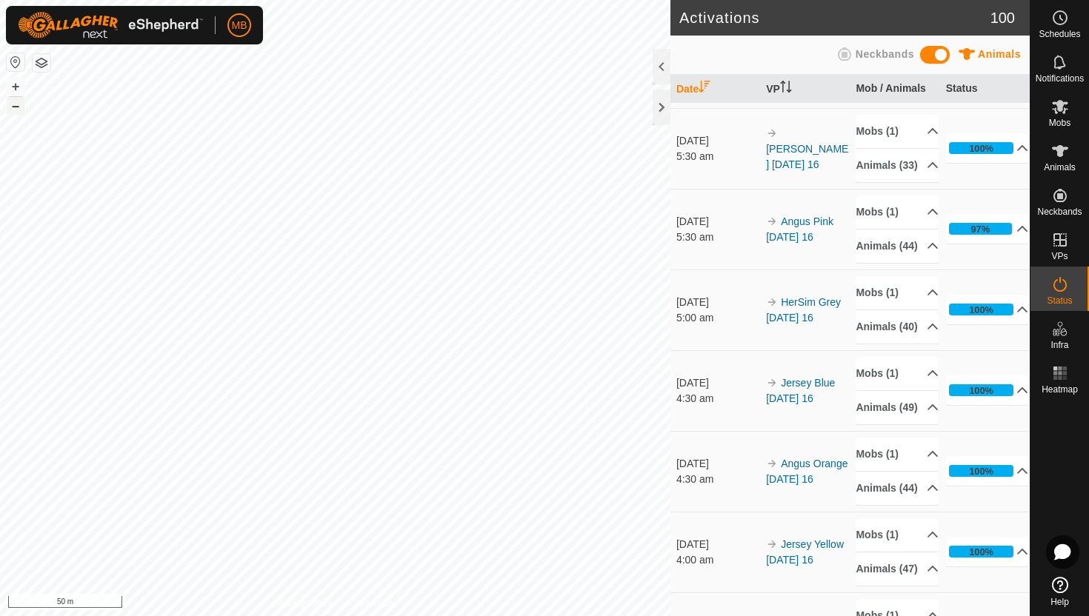
click at [8, 113] on button "–" at bounding box center [16, 106] width 18 height 18
click at [925, 263] on p-accordion-header "Animals (44)" at bounding box center [897, 246] width 83 height 33
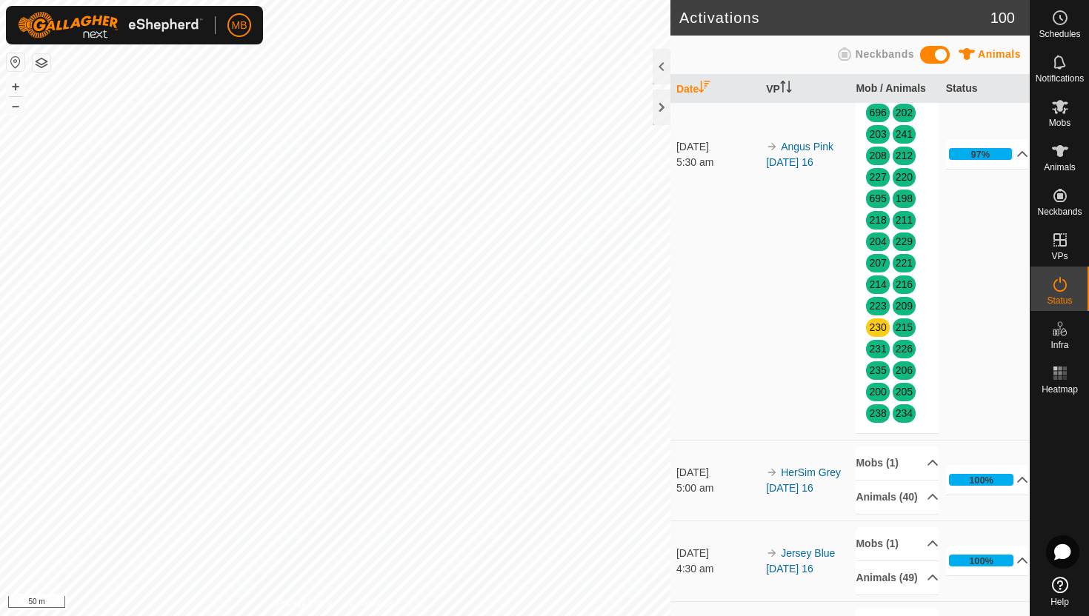
scroll to position [563, 0]
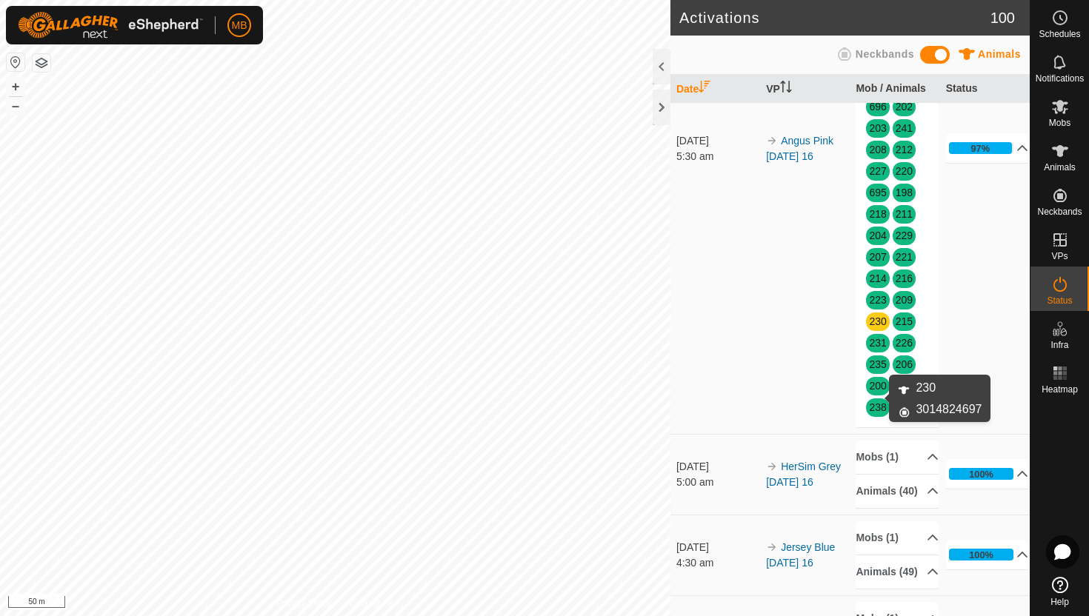
click at [879, 327] on link "230" at bounding box center [877, 322] width 17 height 12
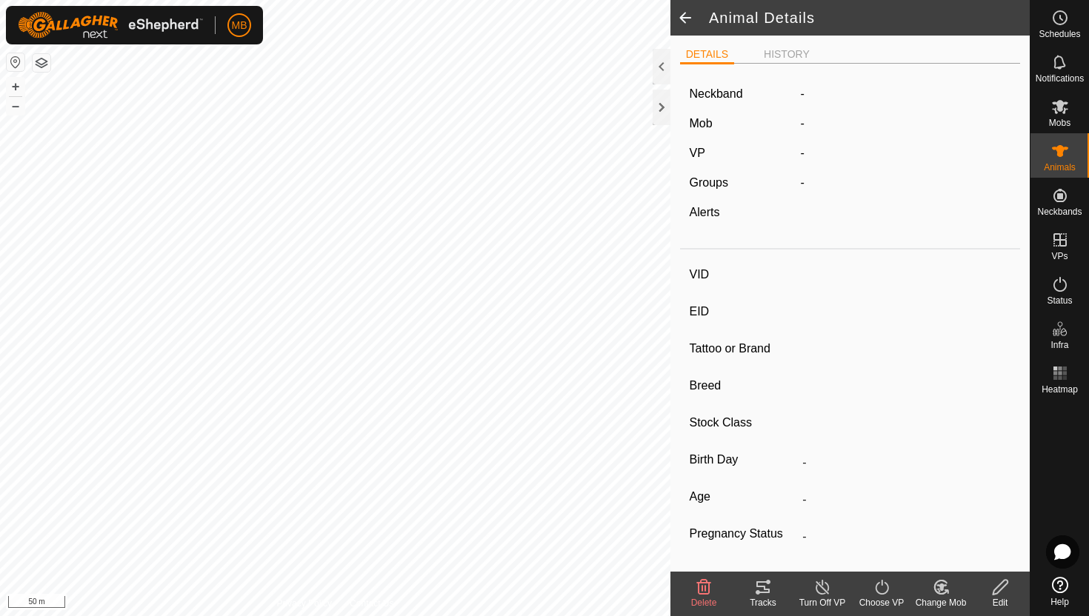
type input "230"
type input "-"
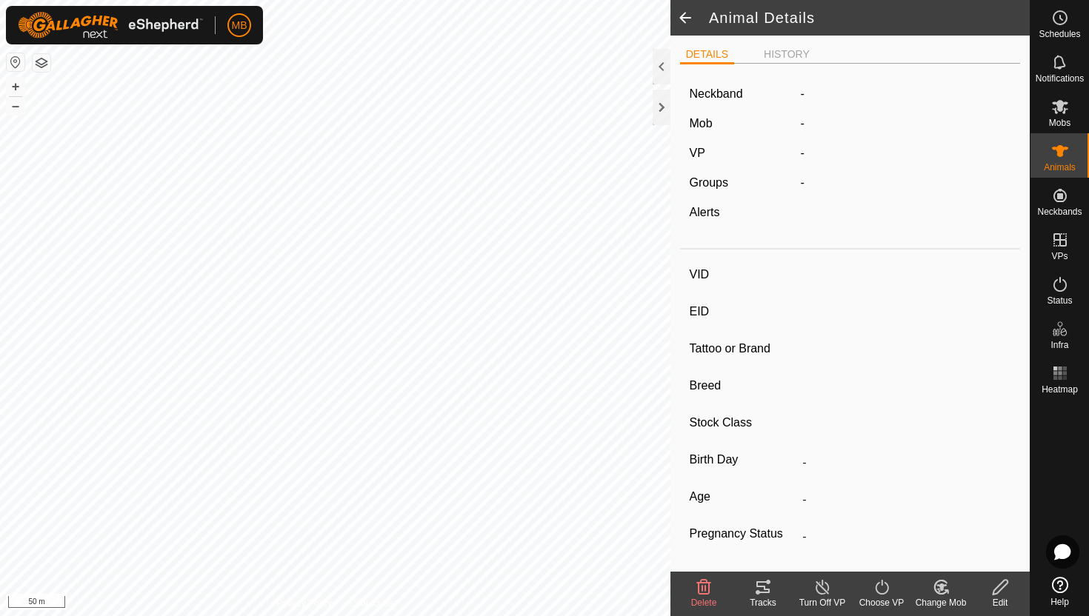
type input "447 kg"
type input "-"
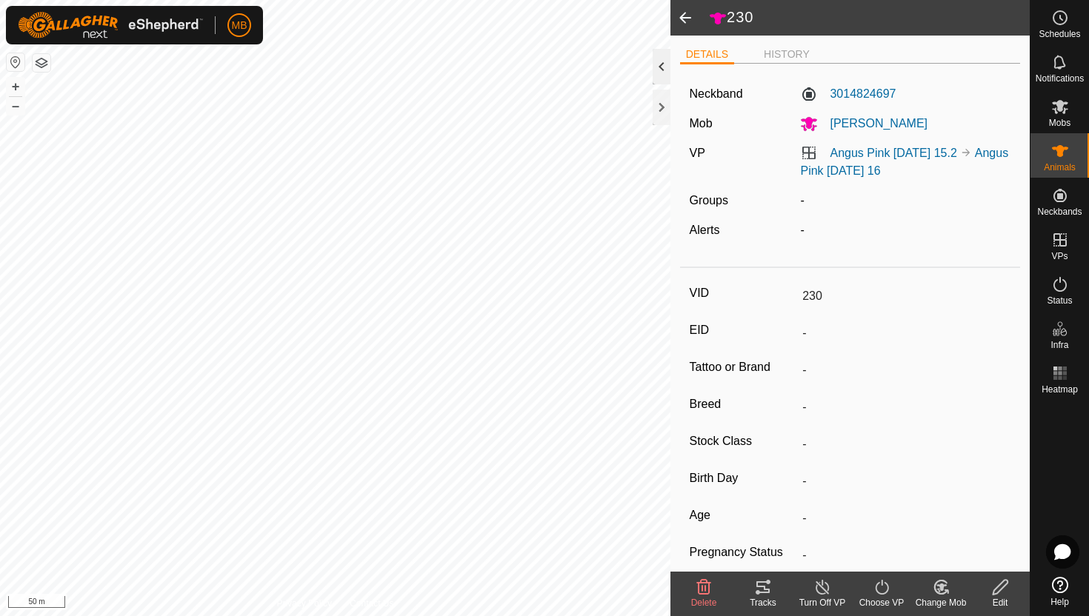
click at [663, 64] on div at bounding box center [662, 67] width 18 height 36
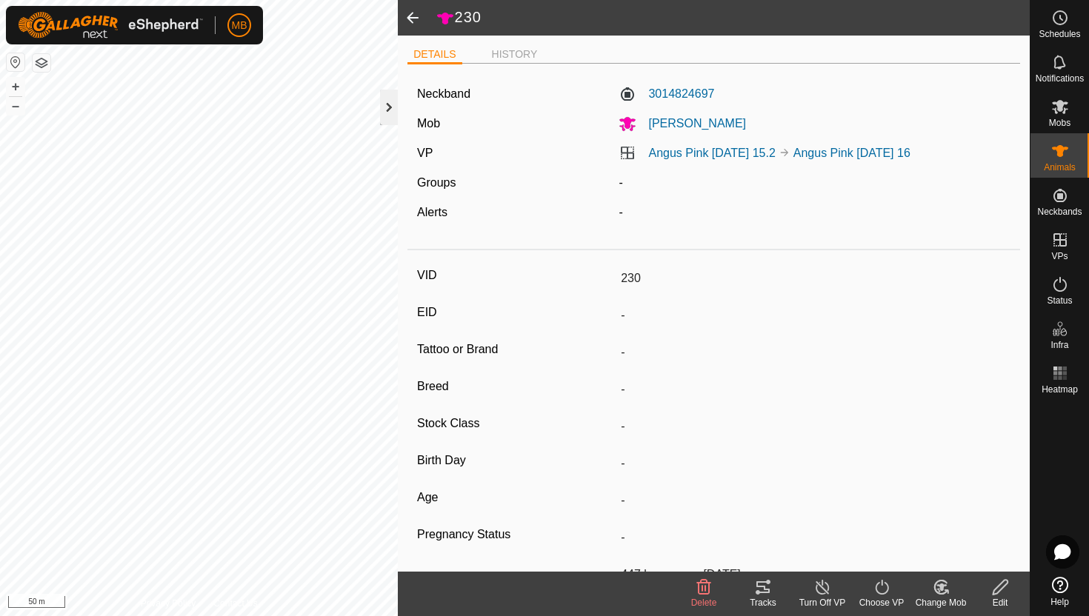
click at [390, 111] on div at bounding box center [389, 108] width 18 height 36
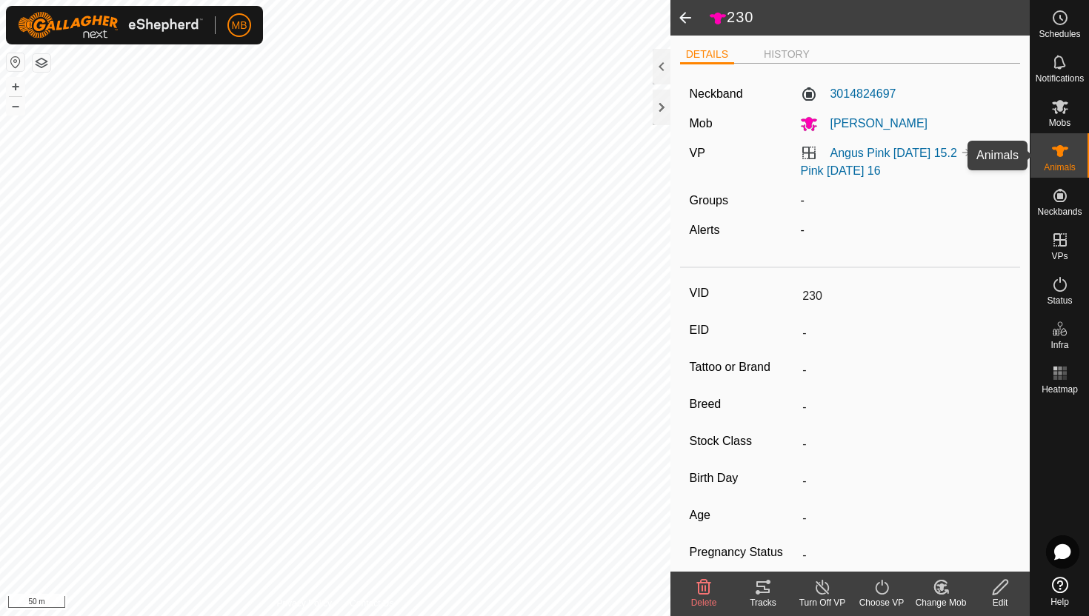
click at [1072, 149] on es-animals-svg-icon at bounding box center [1060, 151] width 27 height 24
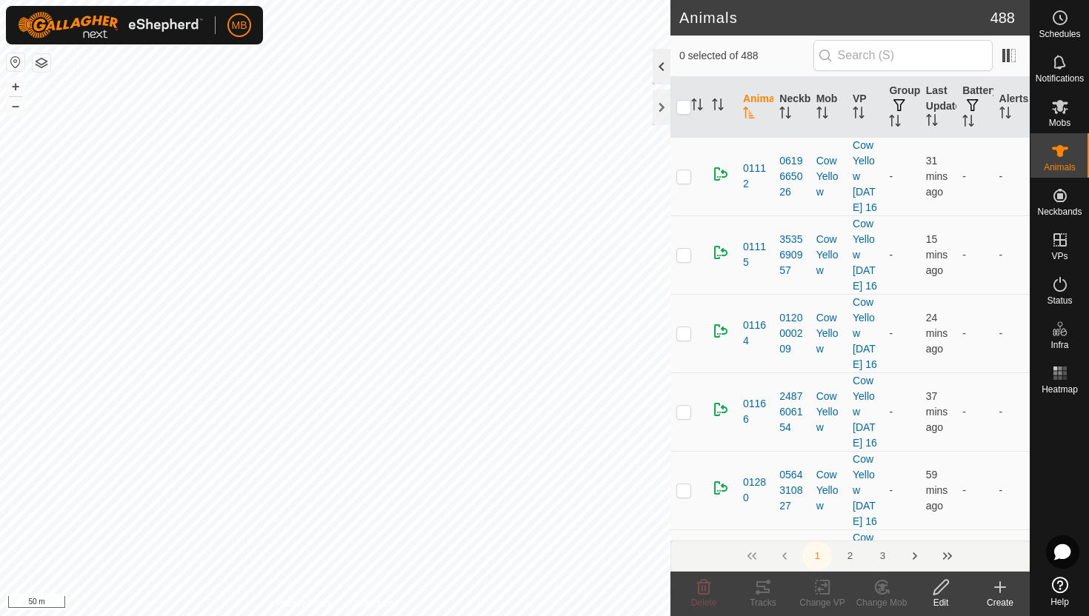
click at [662, 72] on div at bounding box center [662, 67] width 18 height 36
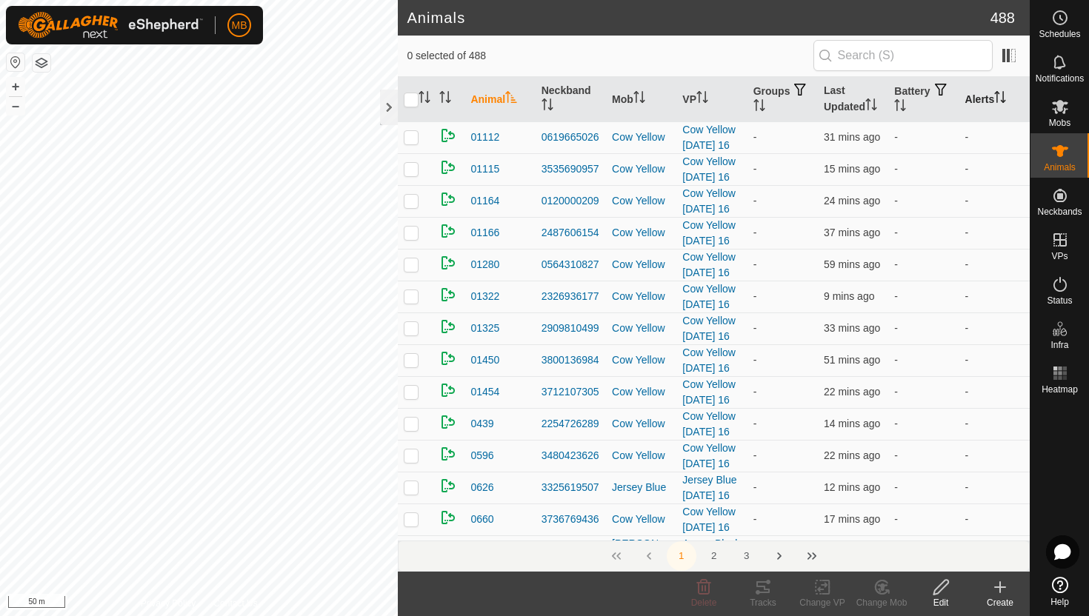
click at [1002, 96] on icon "Activate to sort" at bounding box center [1000, 97] width 12 height 12
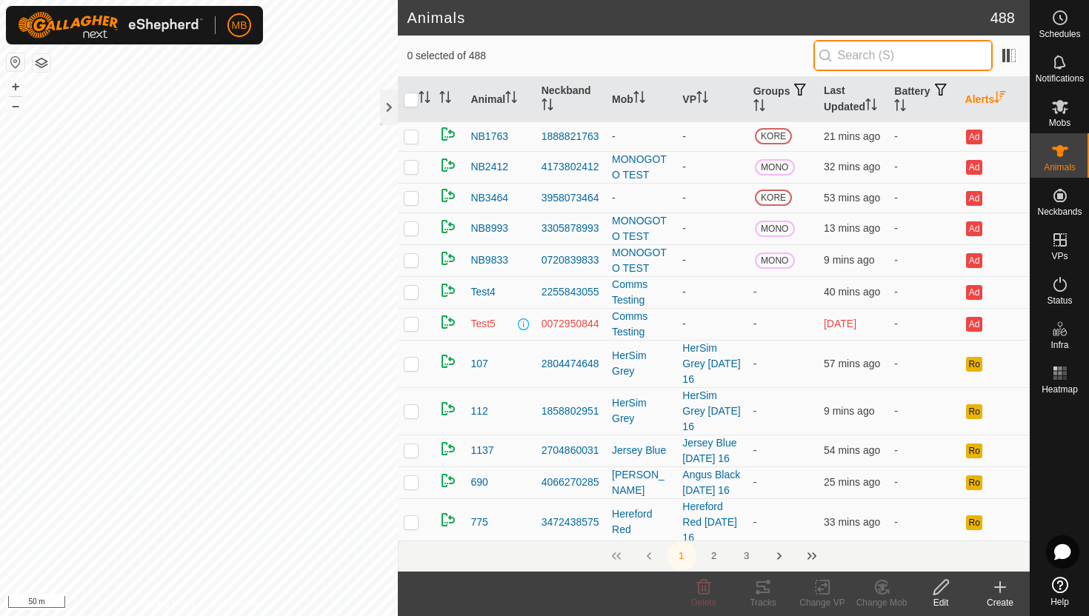
click at [925, 55] on input "text" at bounding box center [903, 55] width 179 height 31
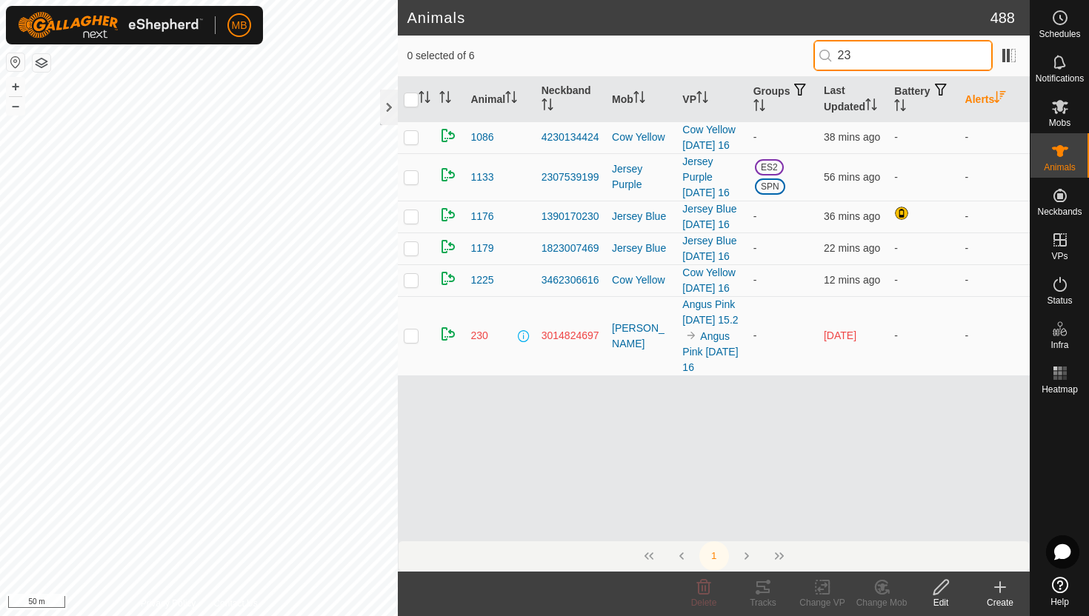
type input "2"
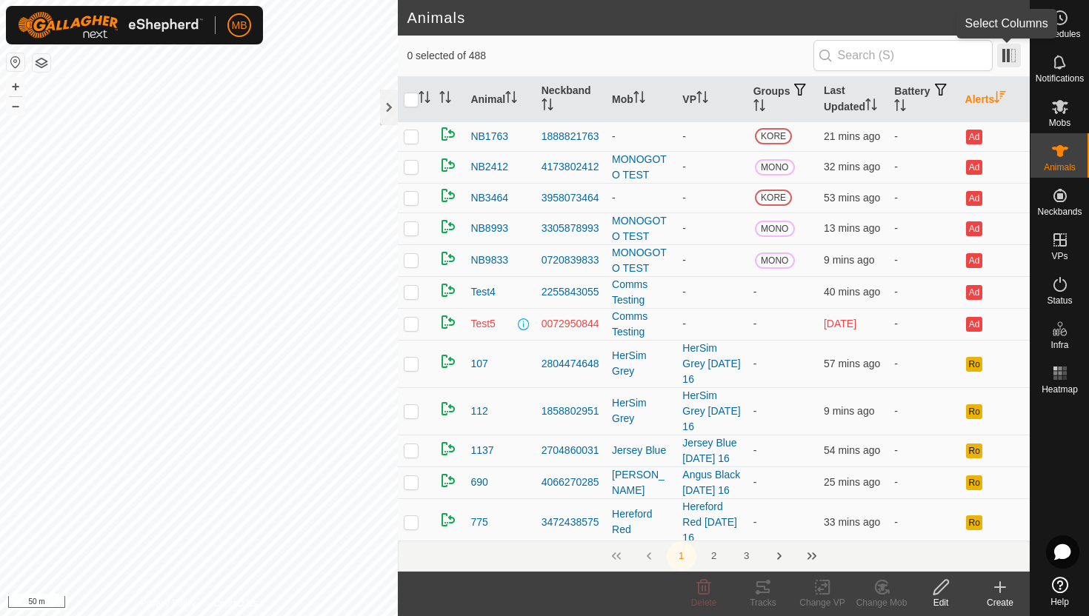
click at [1011, 56] on span at bounding box center [1009, 56] width 24 height 24
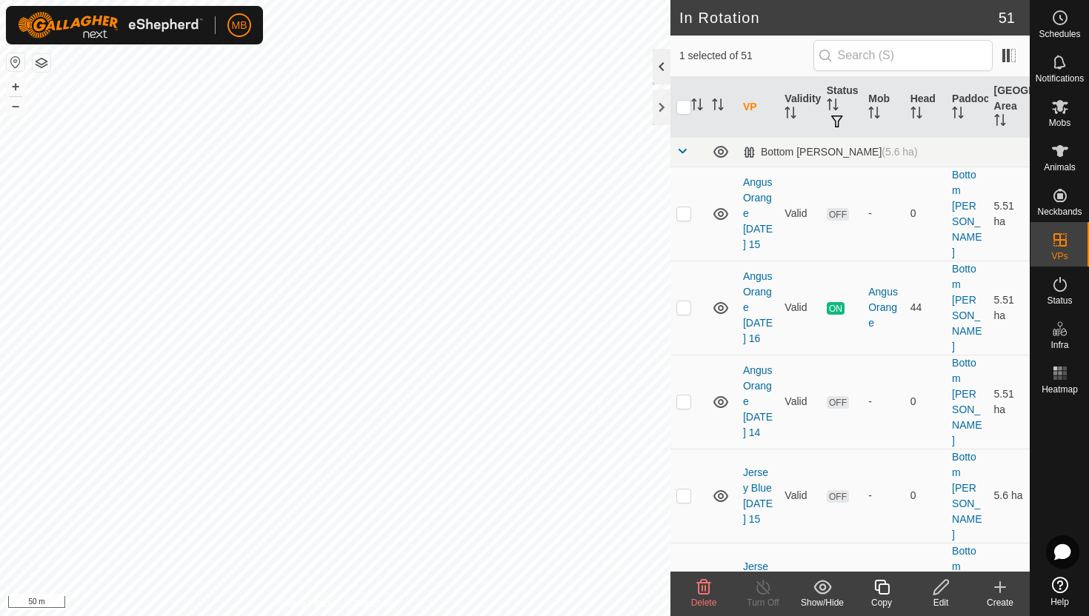
click at [656, 59] on div at bounding box center [662, 67] width 18 height 36
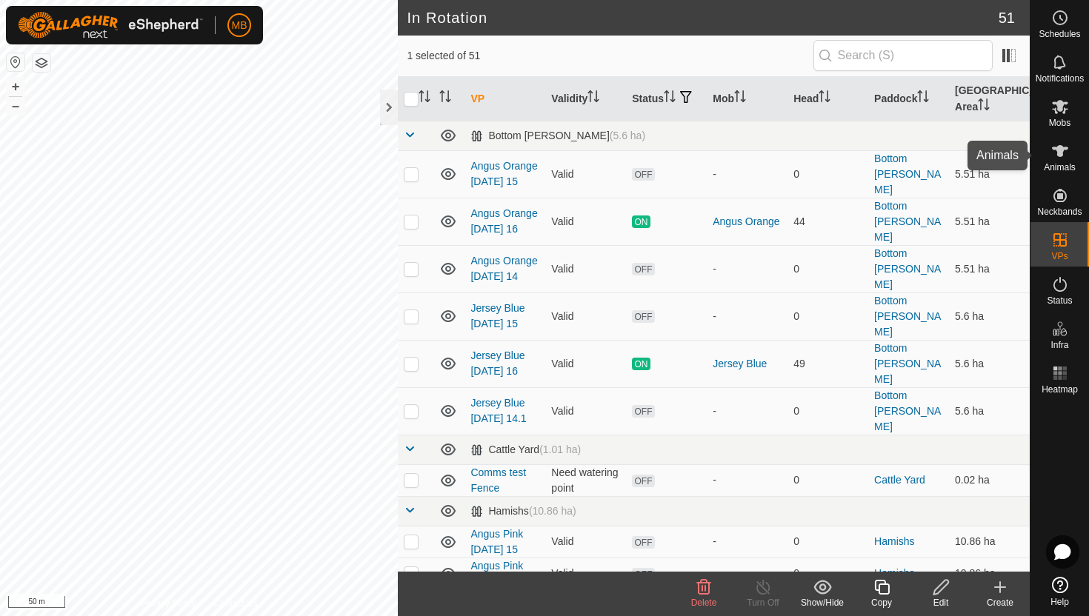
click at [1060, 154] on icon at bounding box center [1060, 151] width 16 height 12
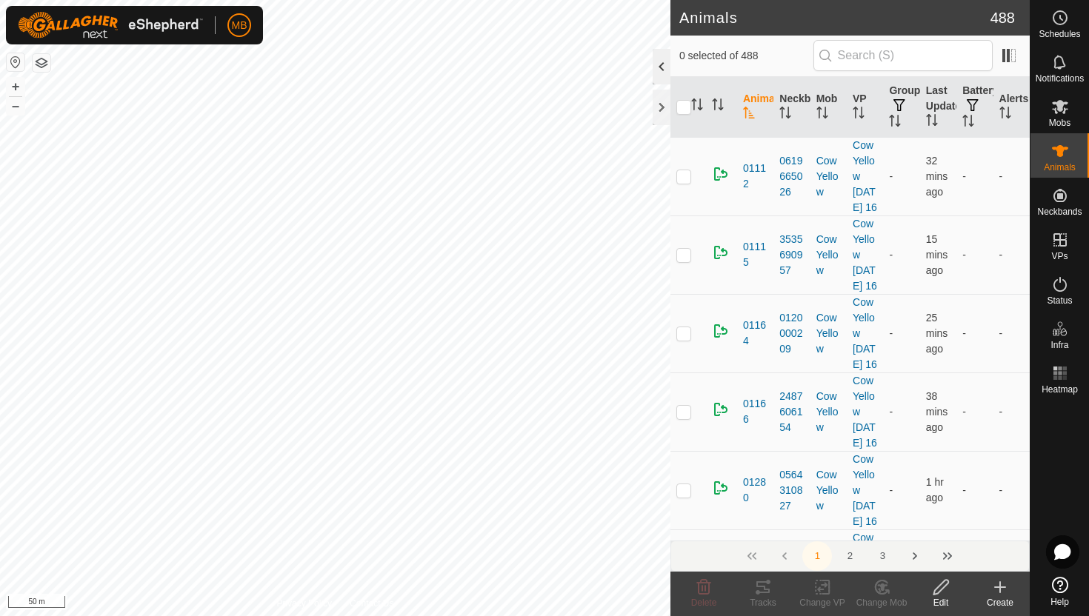
click at [659, 61] on div at bounding box center [662, 67] width 18 height 36
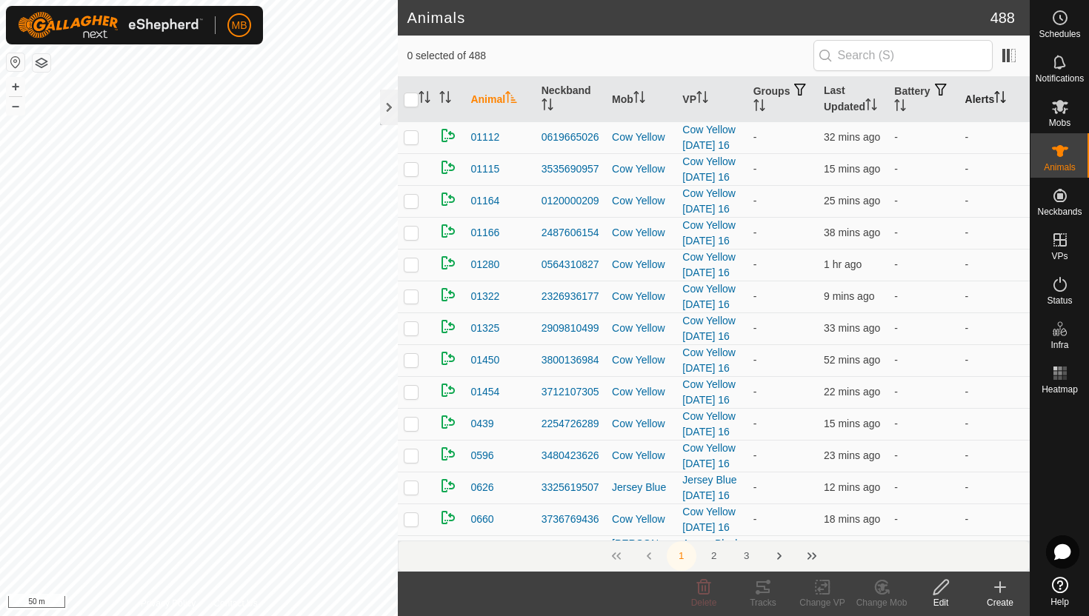
click at [1005, 96] on icon "Activate to sort" at bounding box center [1000, 97] width 12 height 12
click at [1005, 96] on icon "Activate to sort" at bounding box center [1000, 97] width 11 height 12
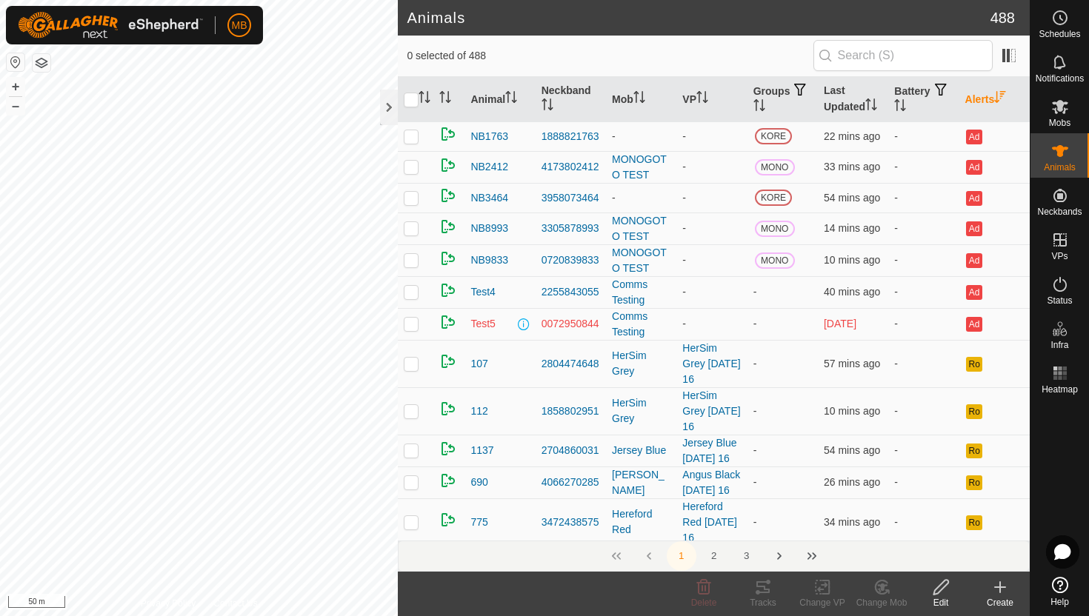
click at [1002, 98] on icon "Activate to sort" at bounding box center [1000, 97] width 12 height 12
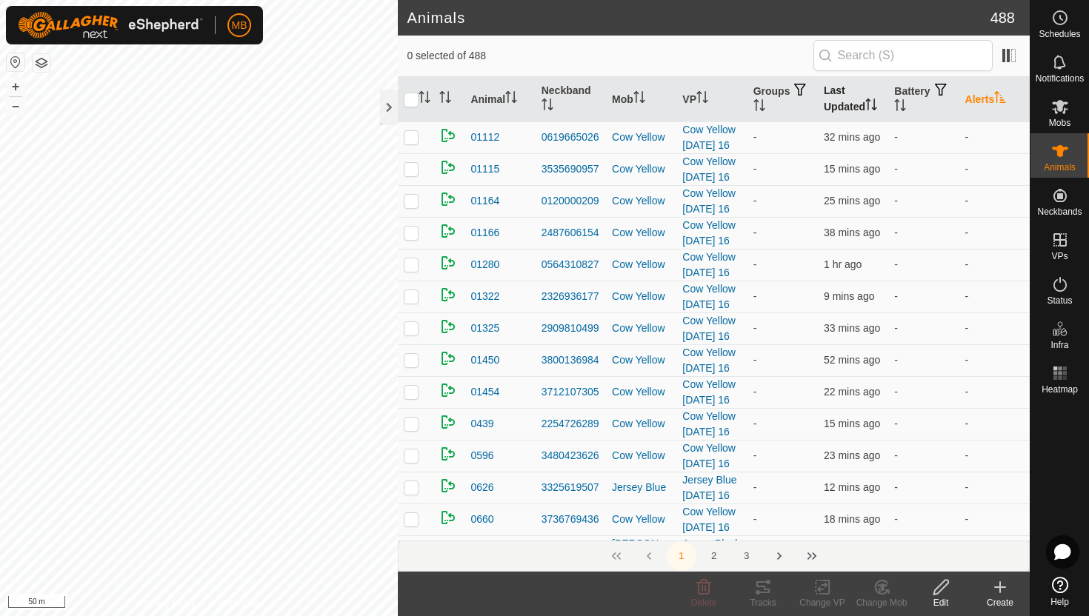
click at [873, 110] on icon "Activate to sort" at bounding box center [871, 105] width 12 height 12
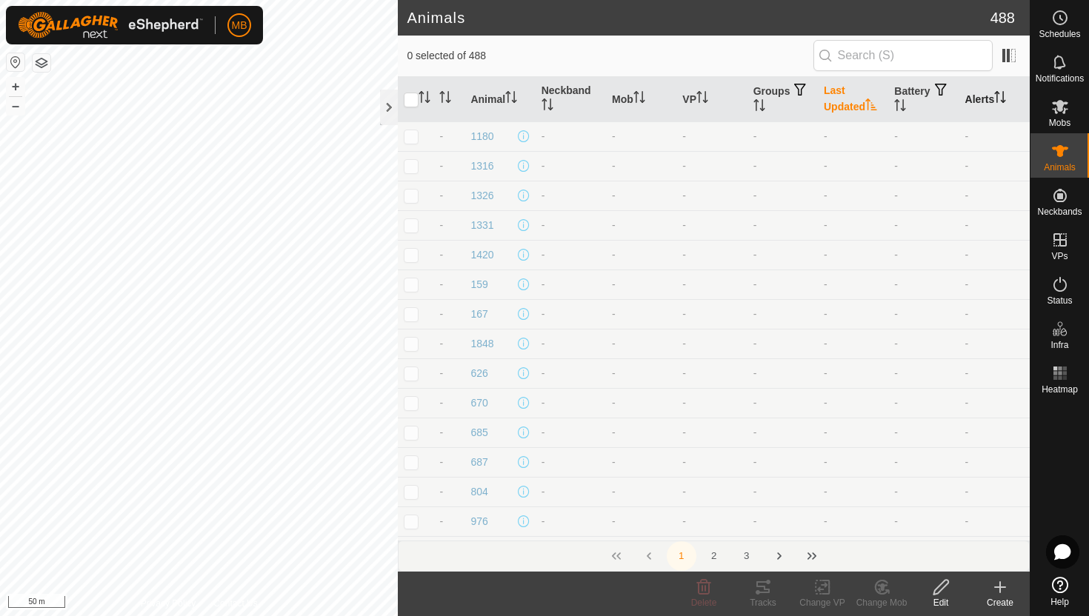
click at [873, 110] on icon "Activate to sort" at bounding box center [871, 105] width 12 height 12
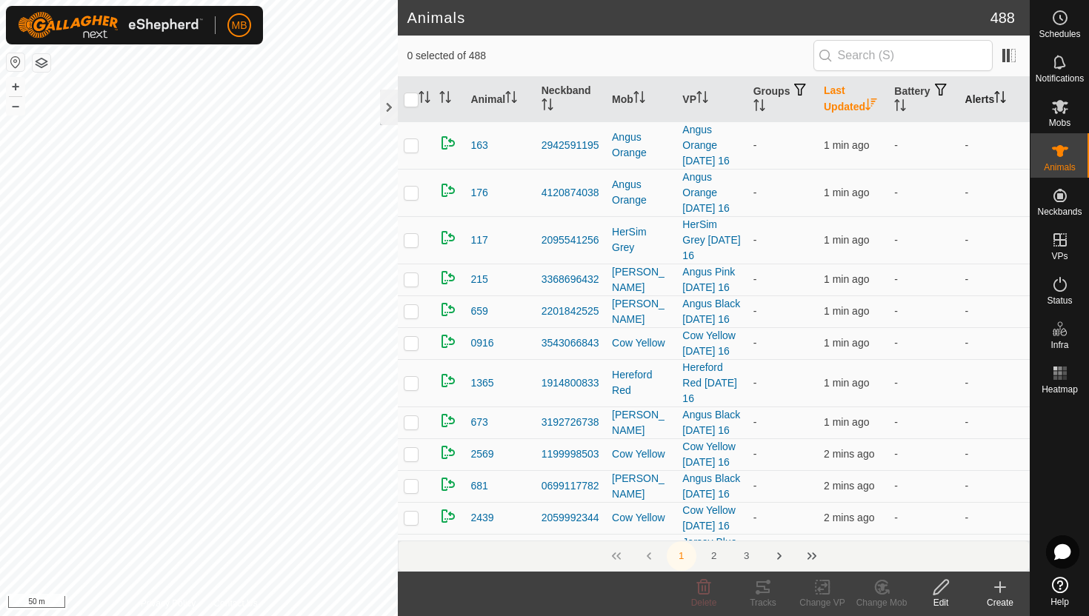
click at [873, 110] on icon "Activate to sort" at bounding box center [871, 105] width 12 height 12
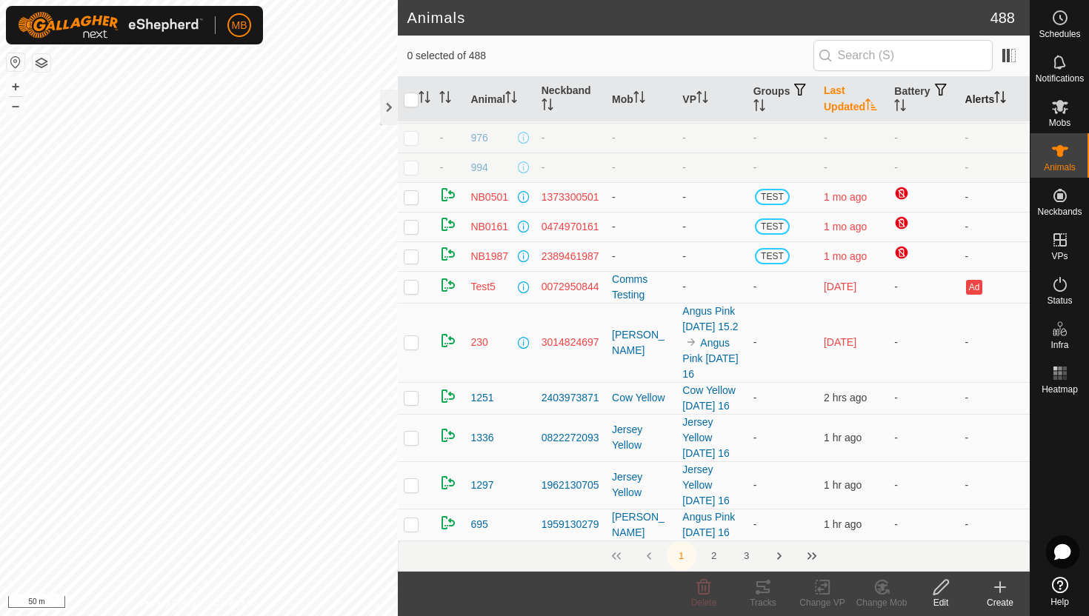
scroll to position [418, 0]
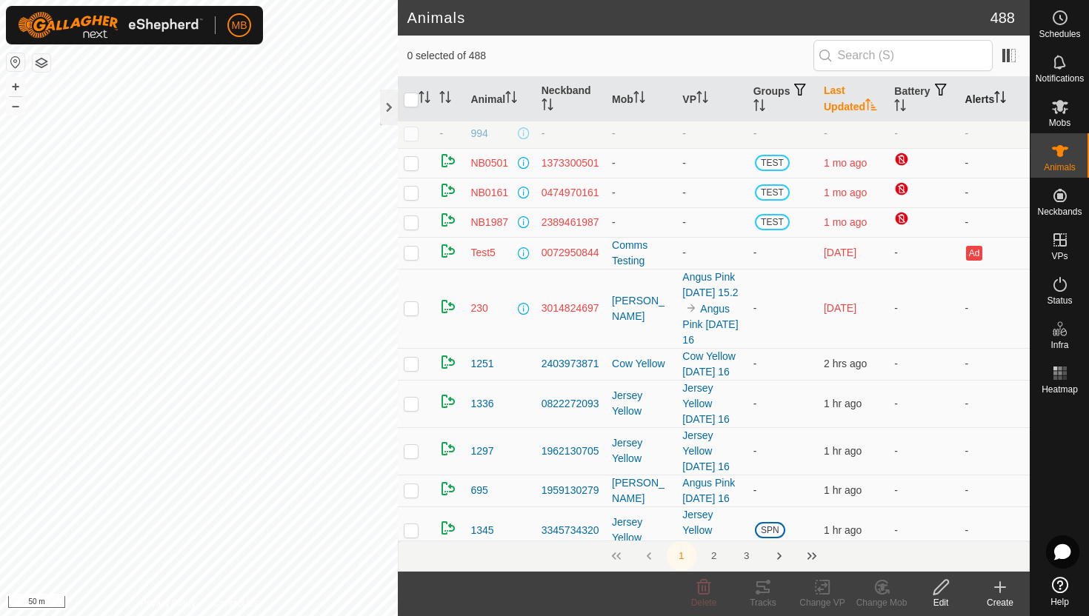
click at [868, 103] on icon "Activate to sort" at bounding box center [871, 105] width 12 height 12
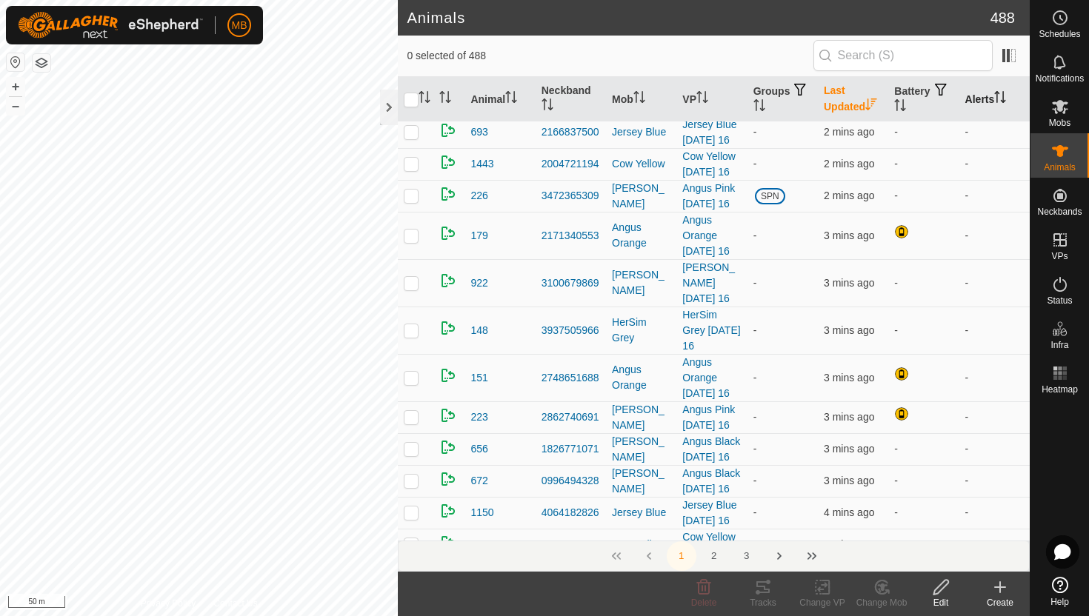
scroll to position [0, 0]
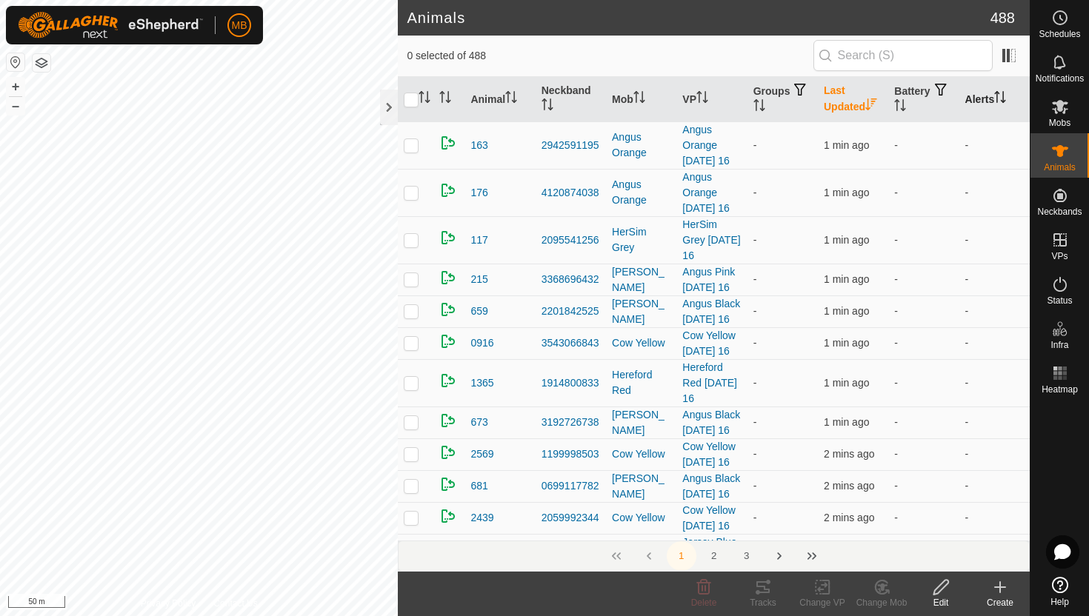
click at [868, 103] on icon "Activate to sort" at bounding box center [871, 105] width 12 height 12
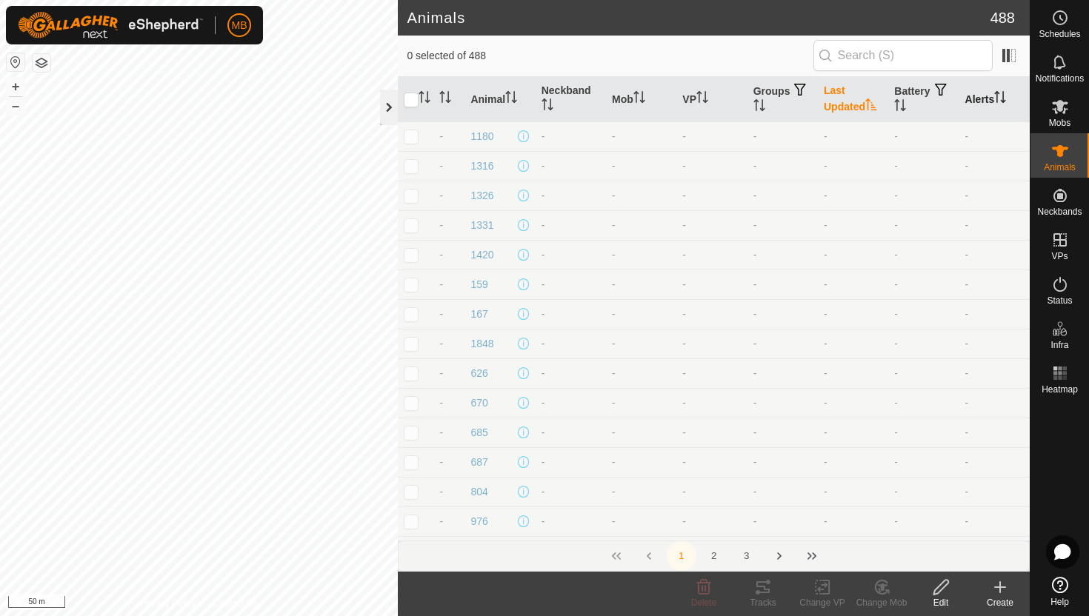
click at [391, 107] on div at bounding box center [389, 108] width 18 height 36
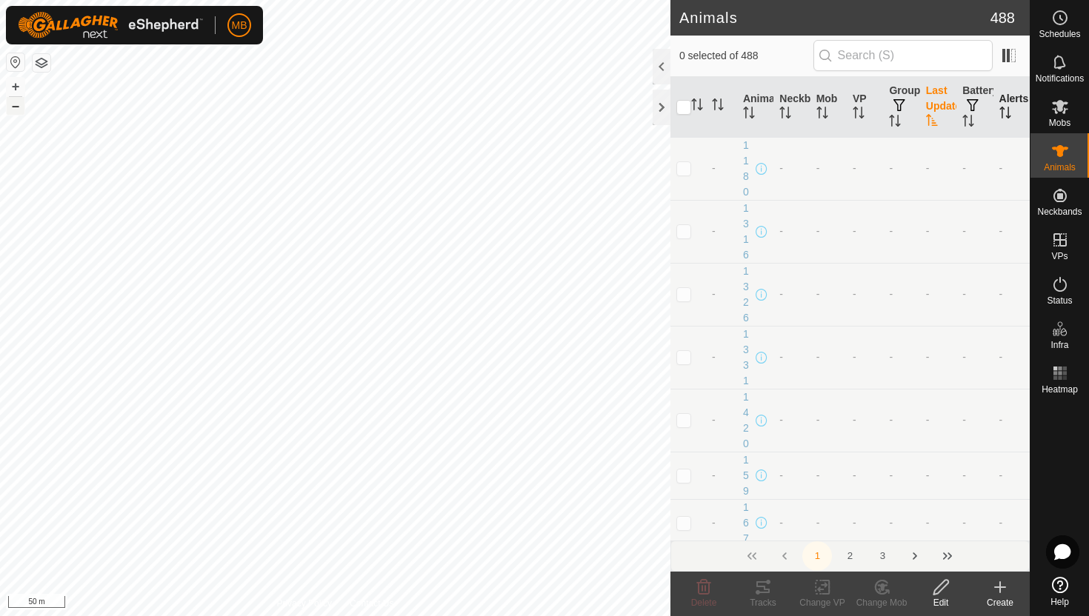
click at [14, 104] on button "–" at bounding box center [16, 106] width 18 height 18
click at [21, 110] on button "–" at bounding box center [16, 106] width 18 height 18
click at [1054, 148] on icon at bounding box center [1060, 151] width 16 height 12
click at [664, 58] on div at bounding box center [662, 67] width 18 height 36
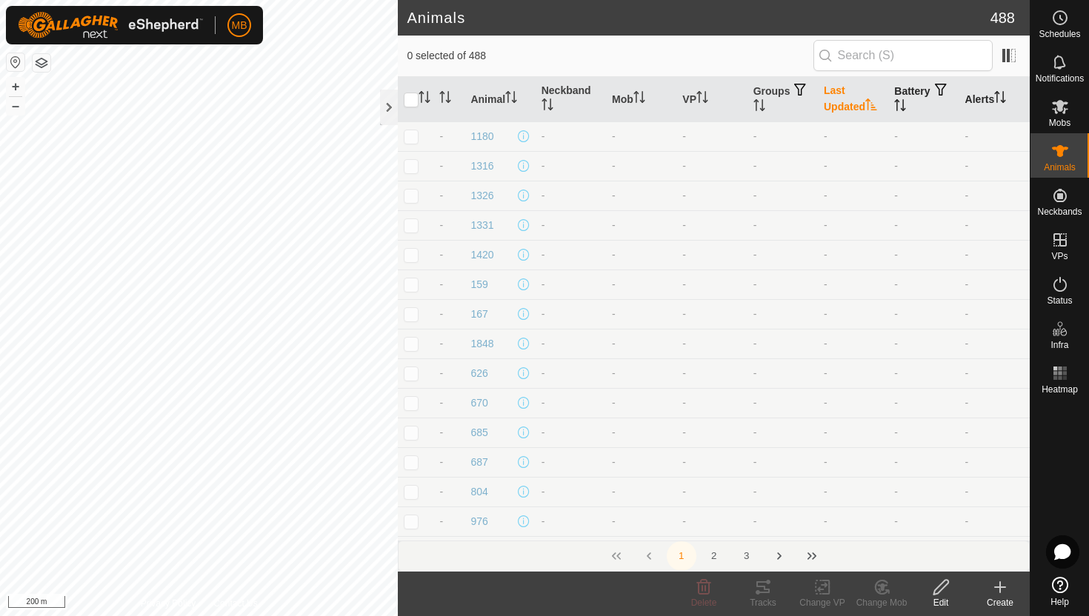
click at [906, 104] on icon "Activate to sort" at bounding box center [900, 105] width 12 height 12
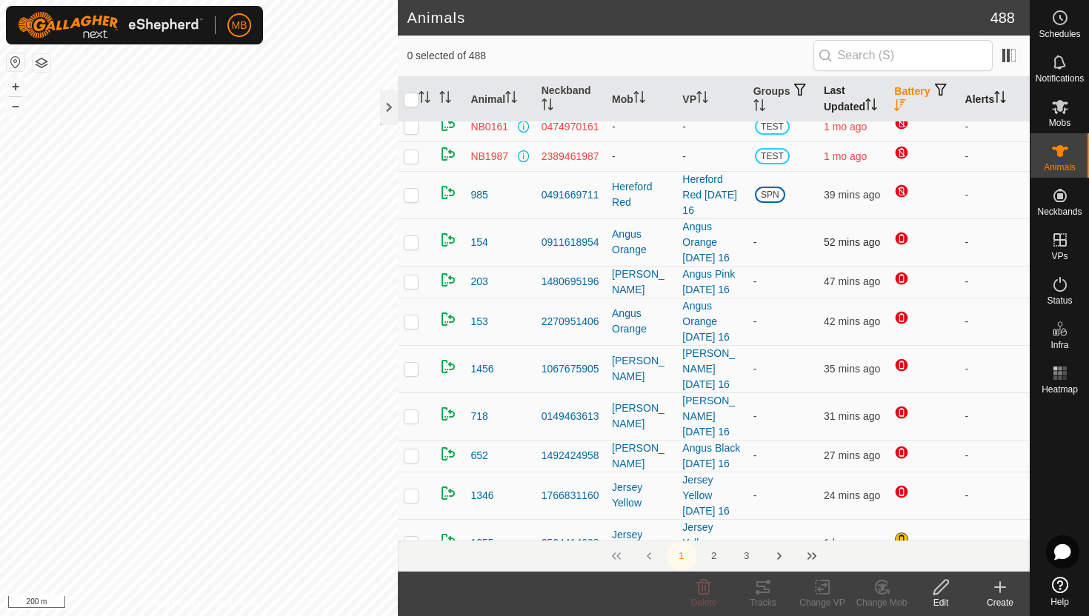
scroll to position [38, 0]
click at [15, 112] on button "–" at bounding box center [16, 106] width 18 height 18
